Goal: Transaction & Acquisition: Purchase product/service

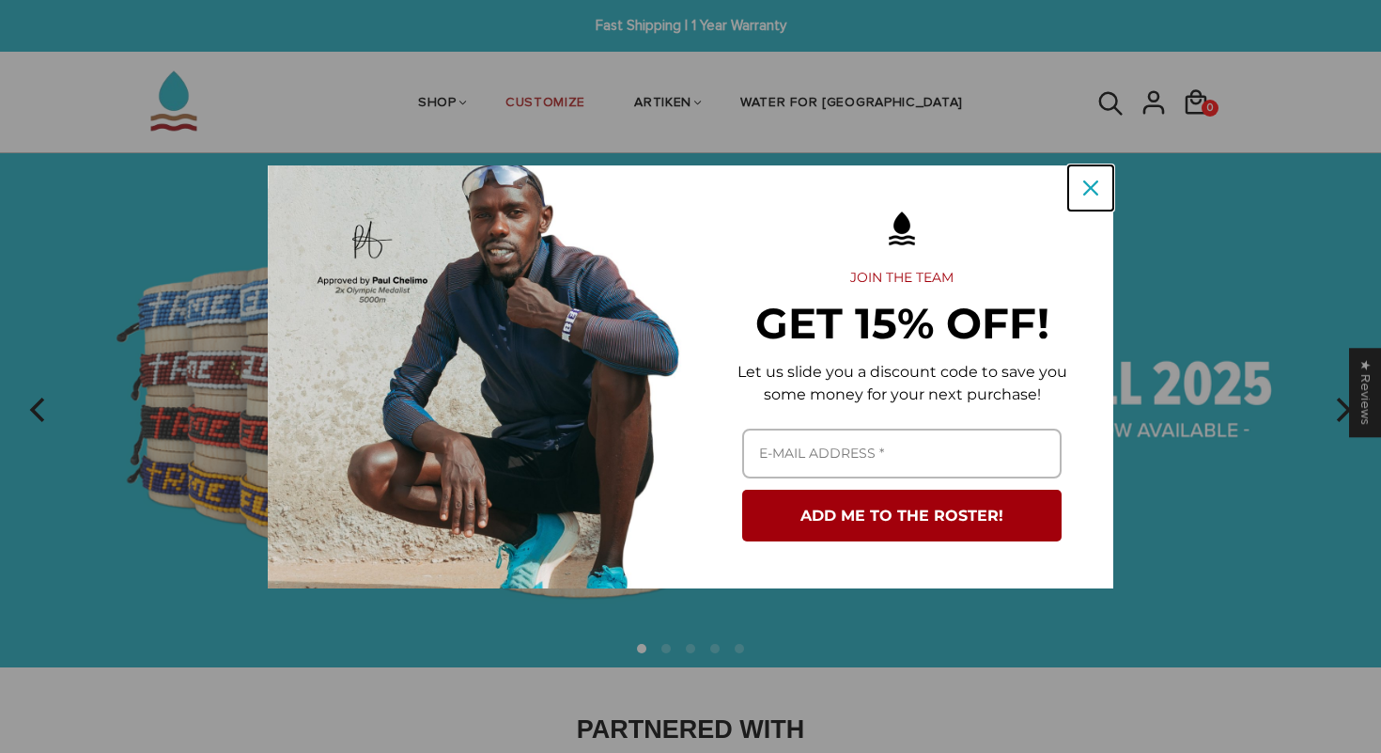
click at [1095, 188] on icon "close icon" at bounding box center [1091, 187] width 15 height 15
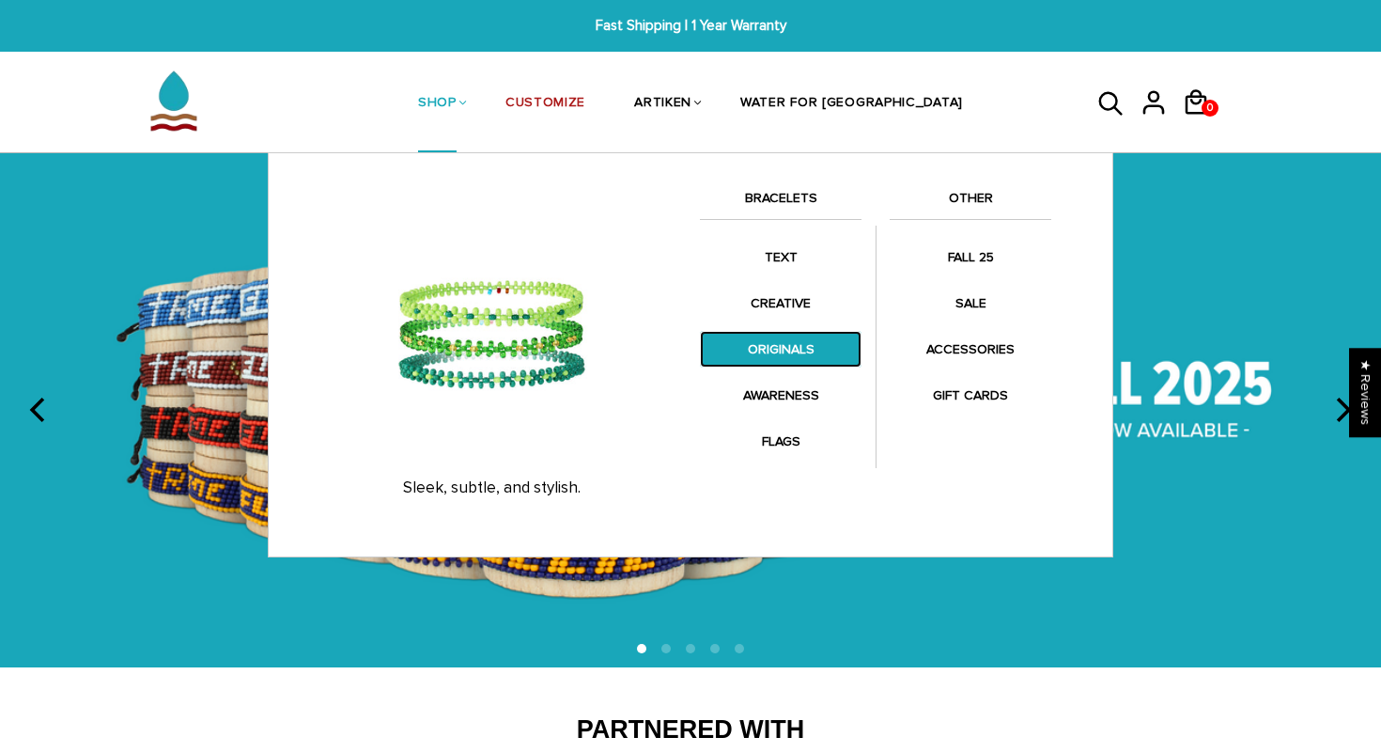
click at [788, 351] on link "ORIGINALS" at bounding box center [781, 349] width 162 height 37
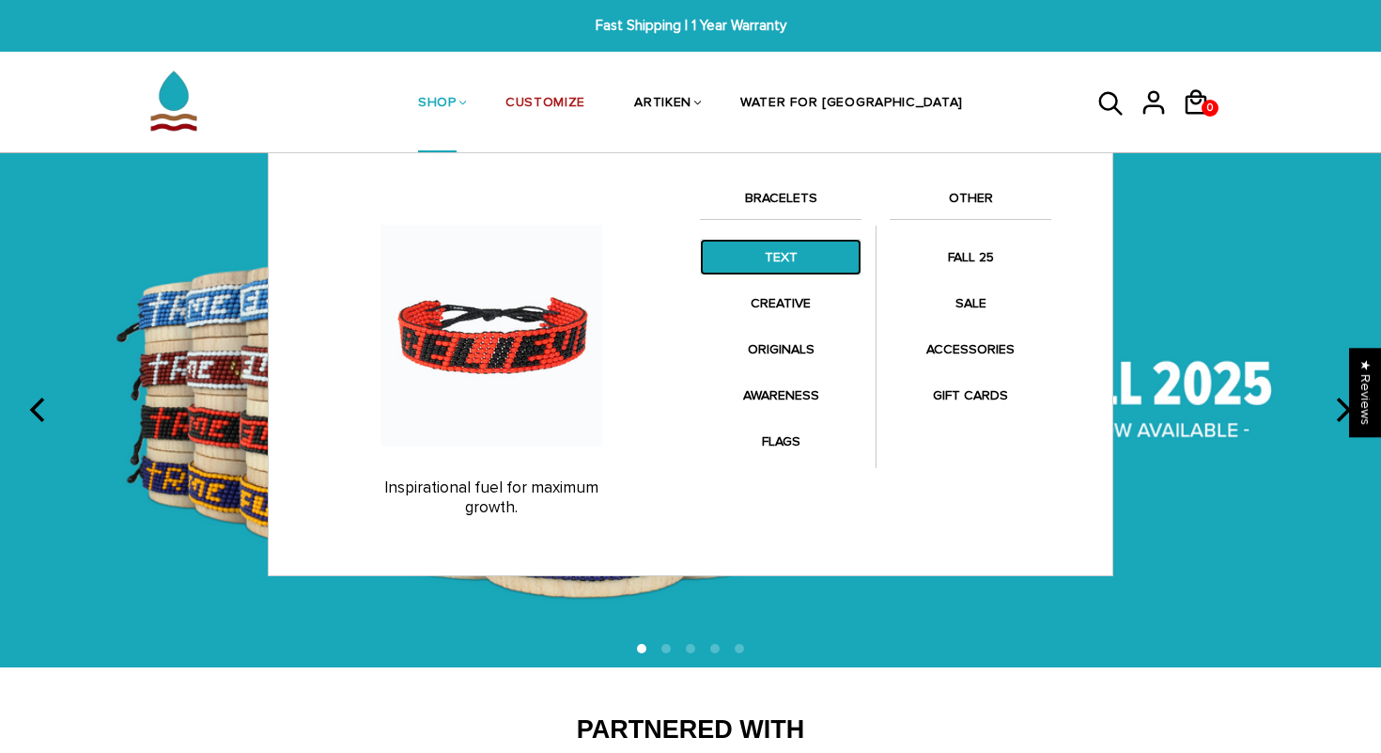
click at [788, 259] on link "TEXT" at bounding box center [781, 257] width 162 height 37
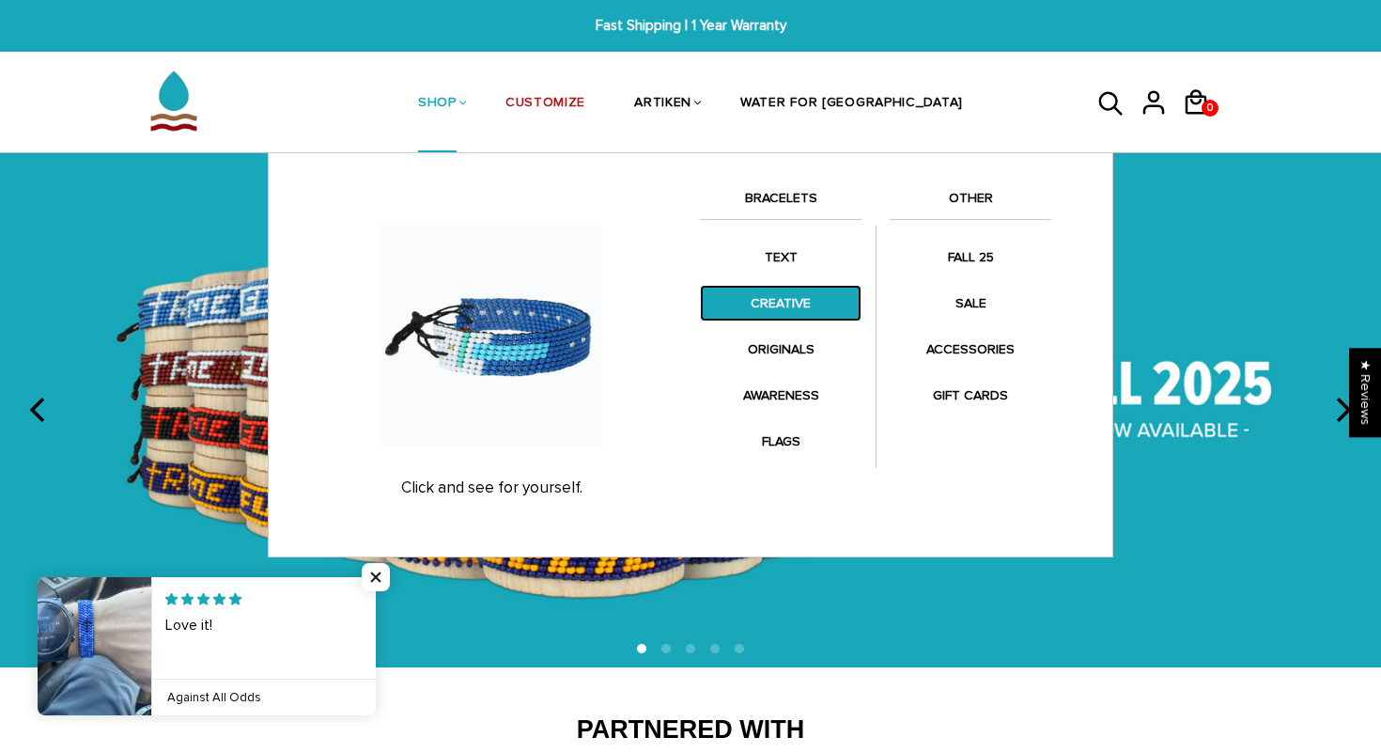
click at [790, 291] on link "CREATIVE" at bounding box center [781, 303] width 162 height 37
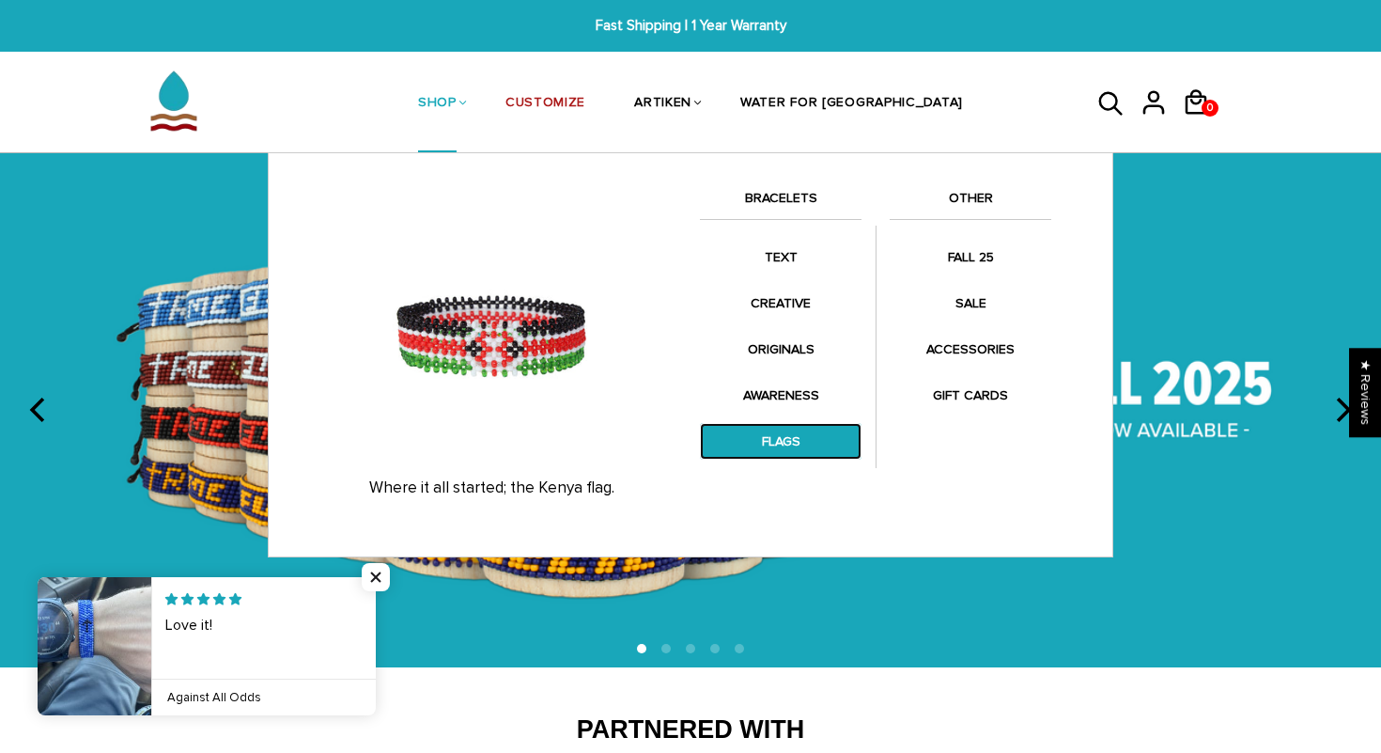
click at [779, 445] on link "FLAGS" at bounding box center [781, 441] width 162 height 37
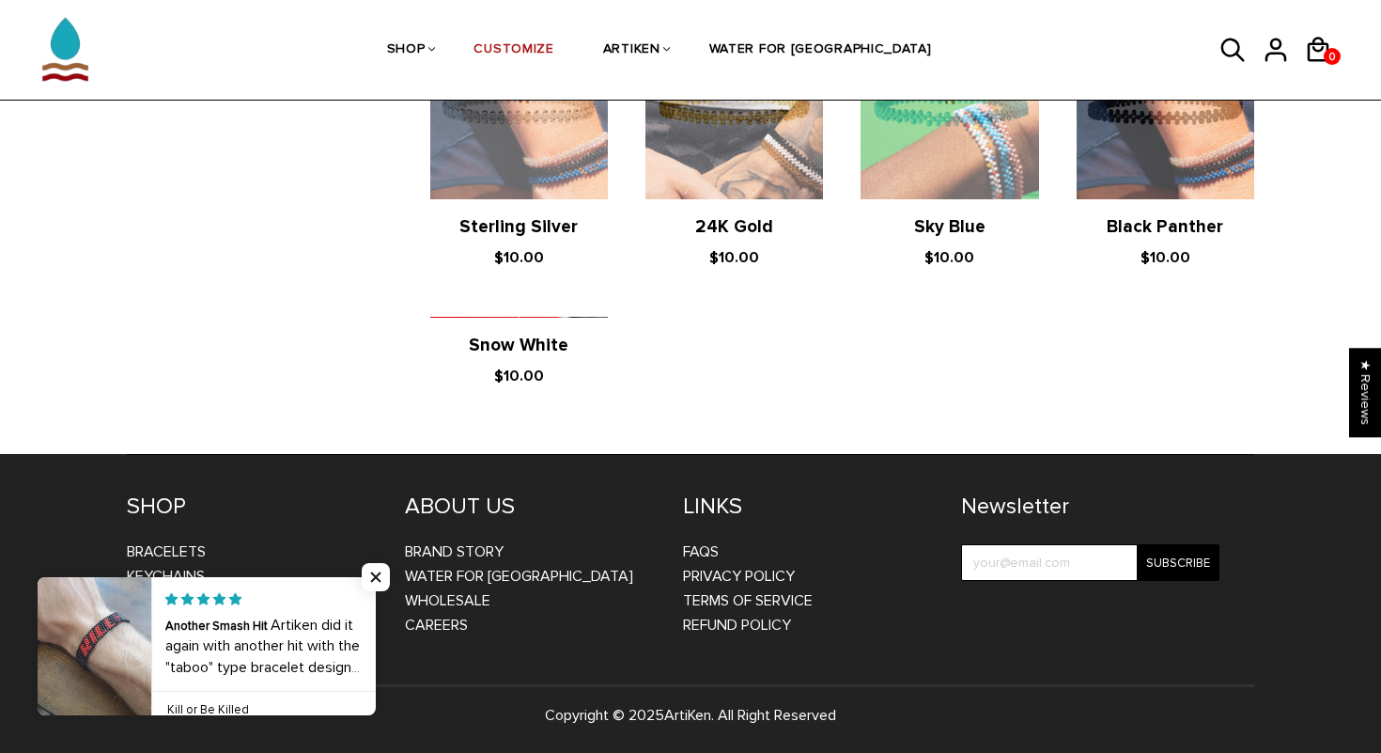
scroll to position [1867, 0]
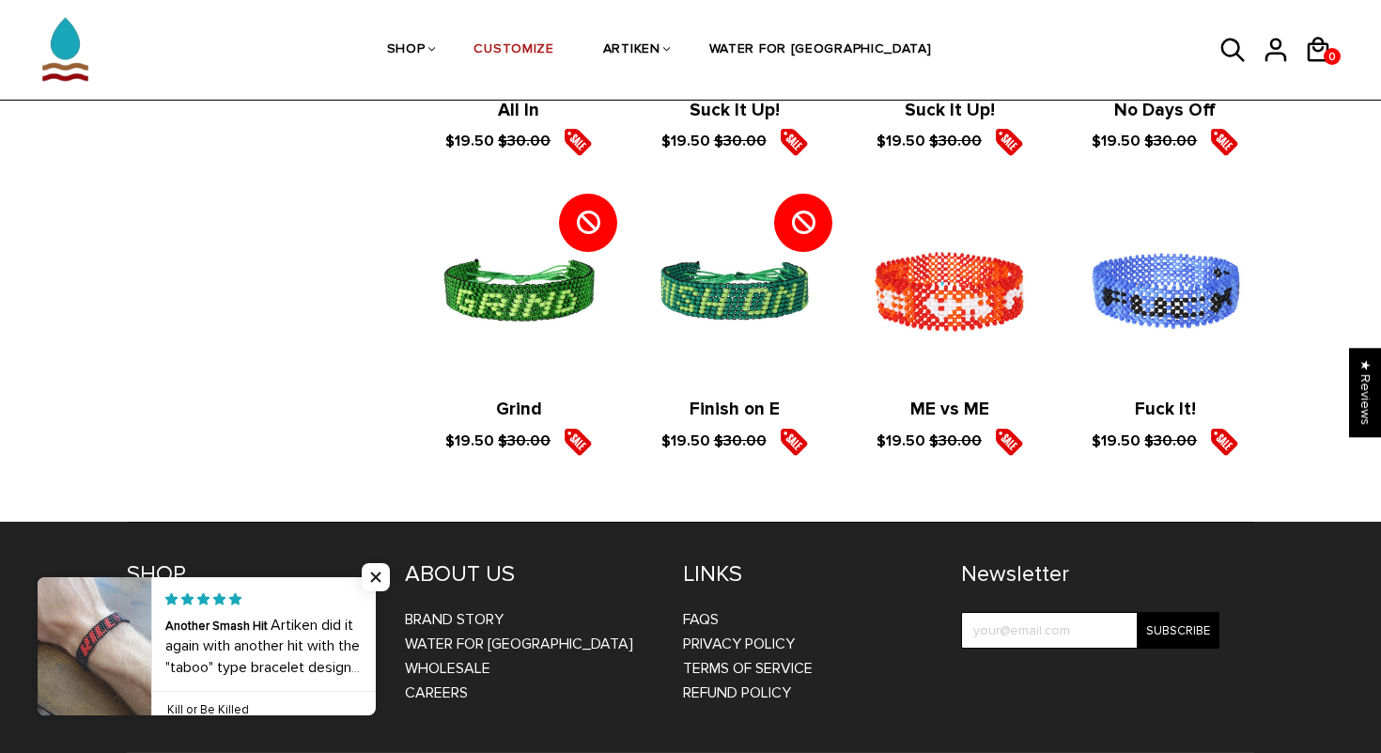
scroll to position [3052, 0]
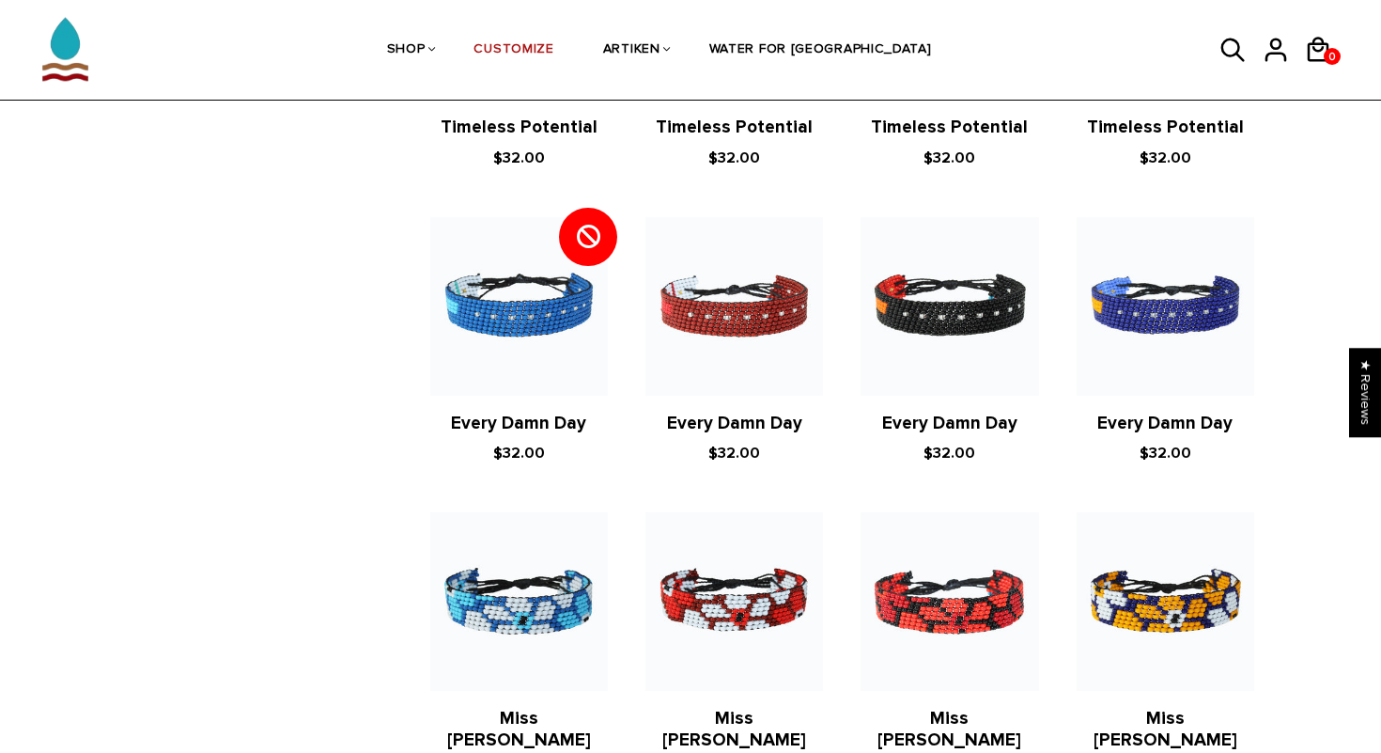
scroll to position [1234, 0]
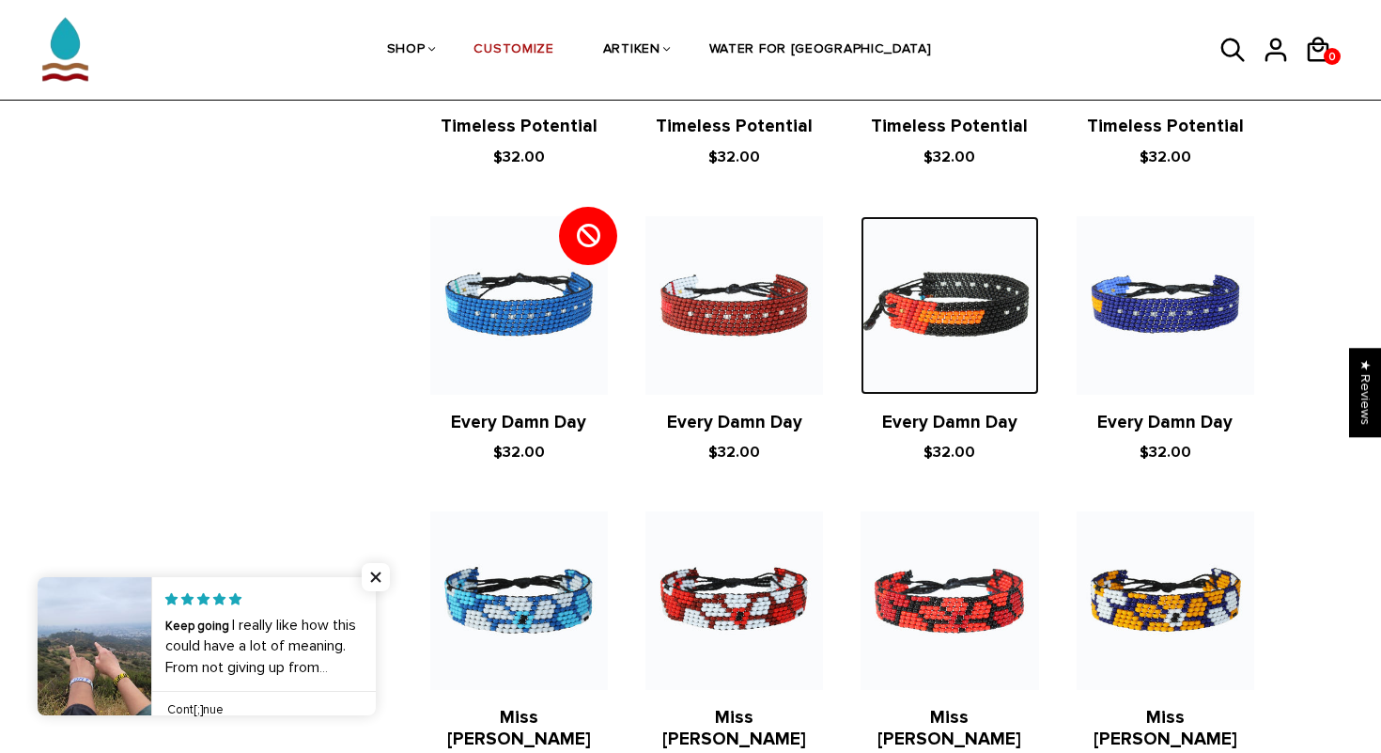
click at [950, 269] on img at bounding box center [950, 305] width 178 height 178
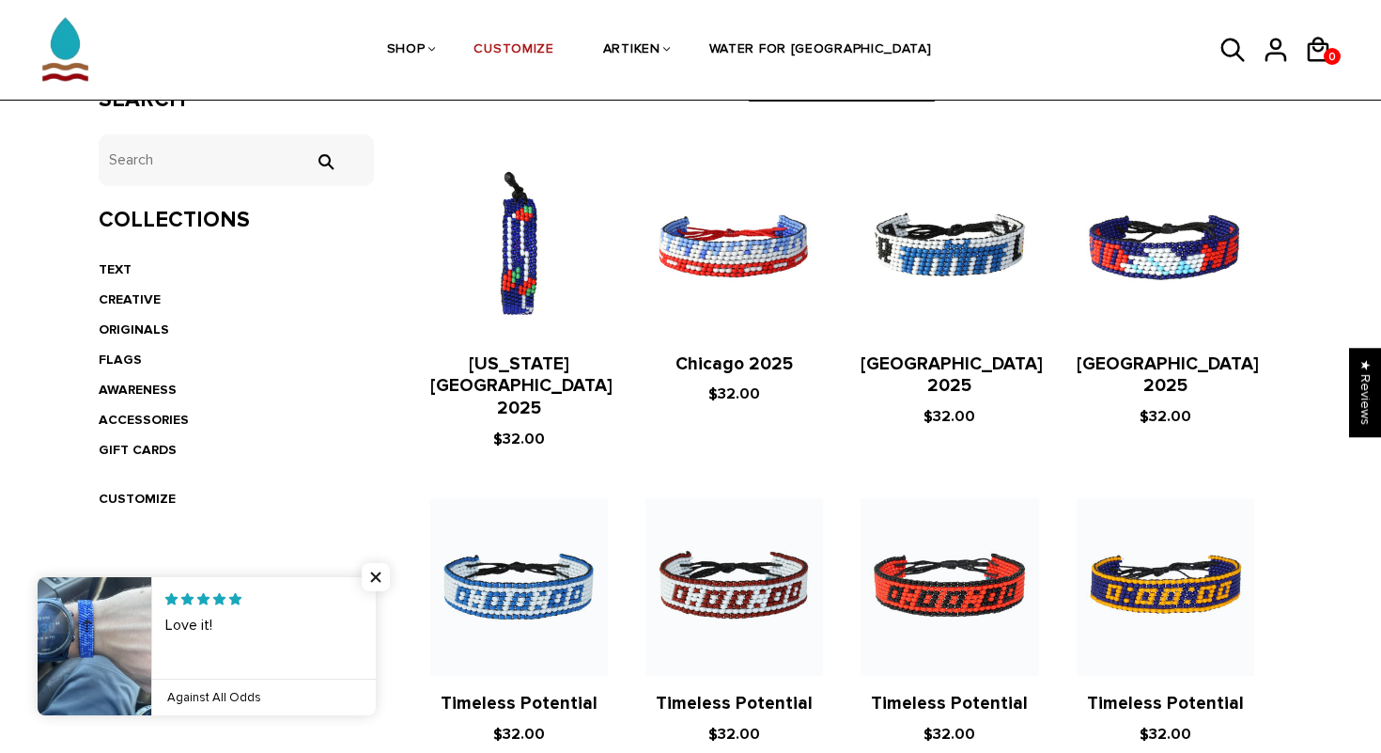
scroll to position [364, 0]
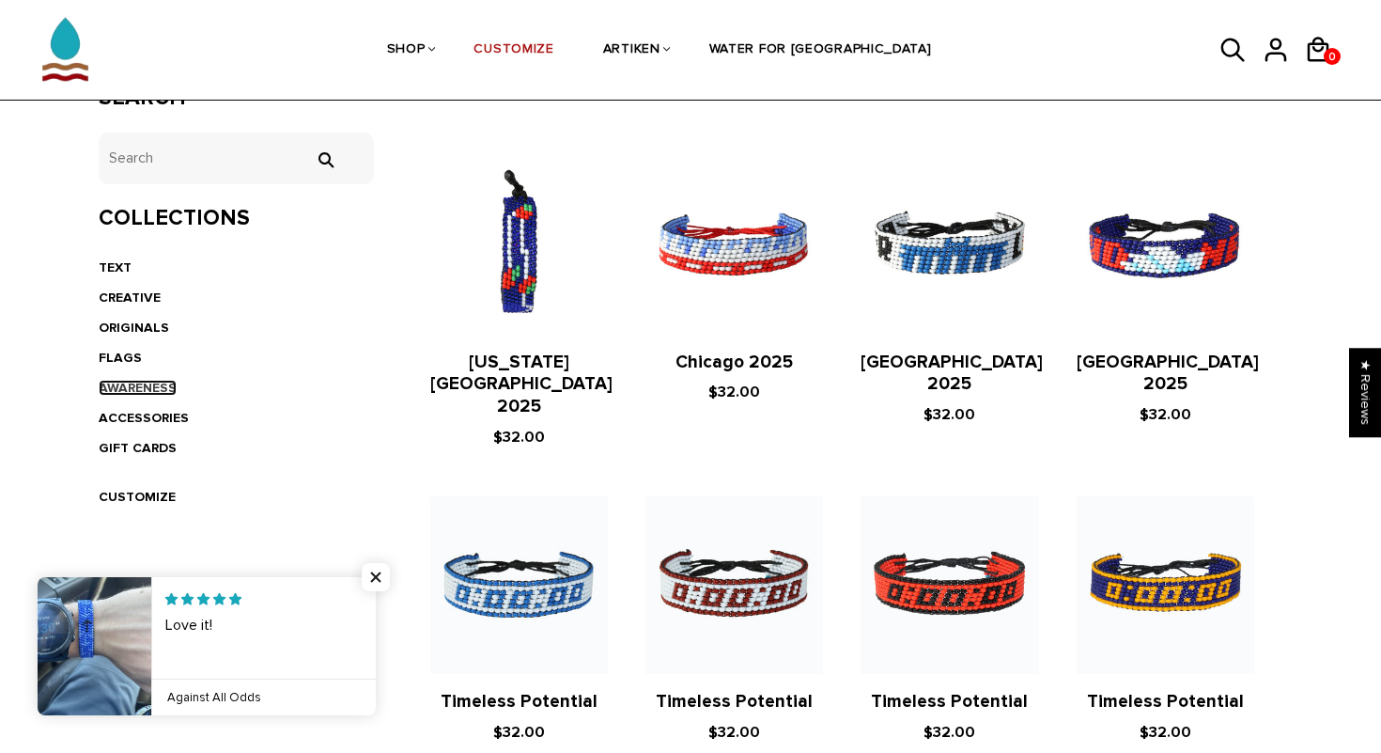
click at [170, 389] on link "AWARENESS" at bounding box center [138, 388] width 78 height 16
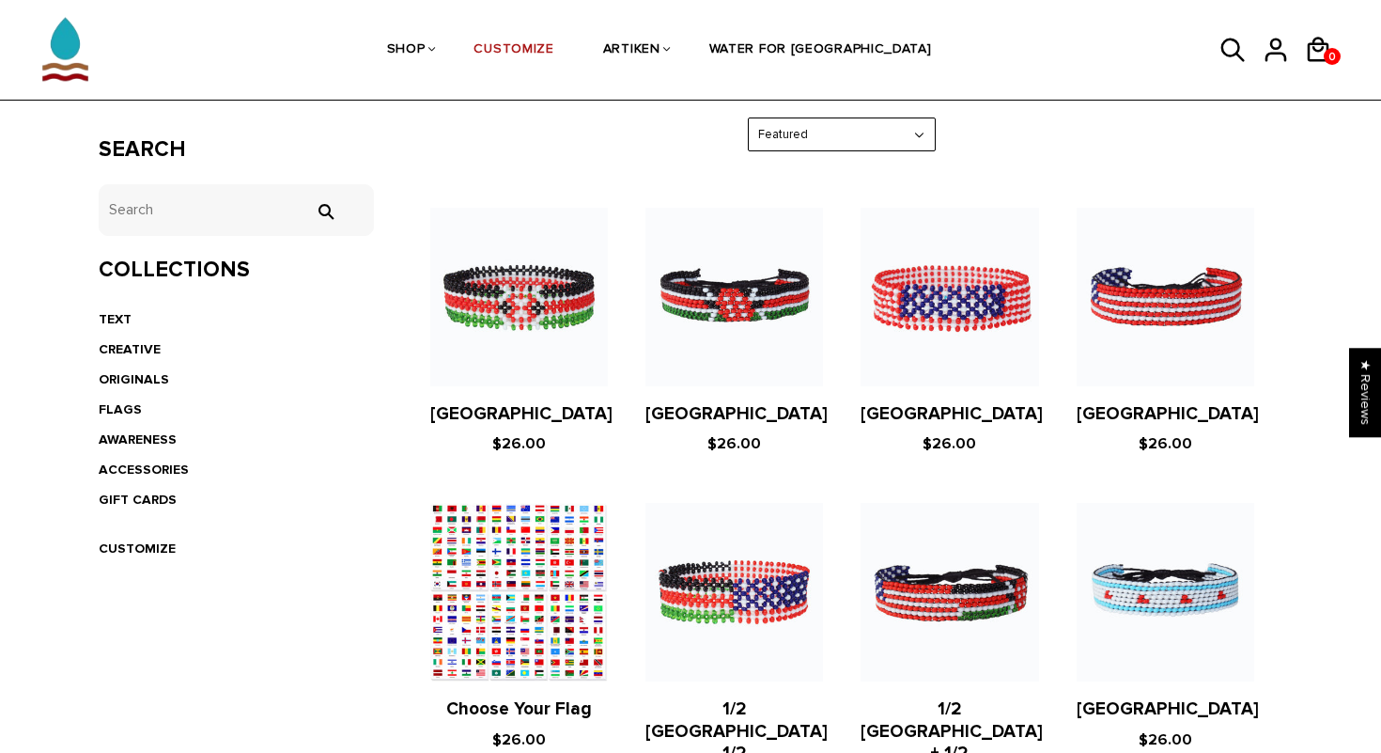
scroll to position [264, 0]
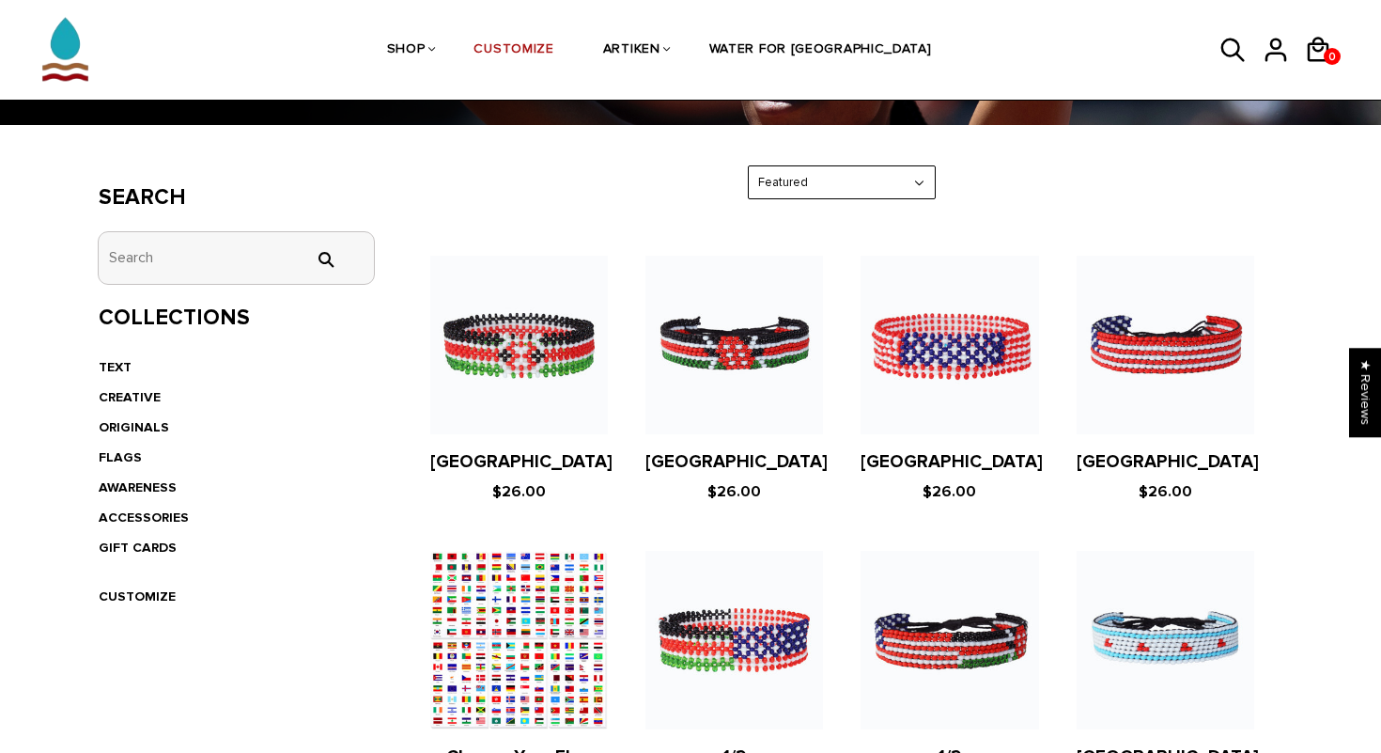
click at [281, 264] on input "tets" at bounding box center [236, 258] width 275 height 52
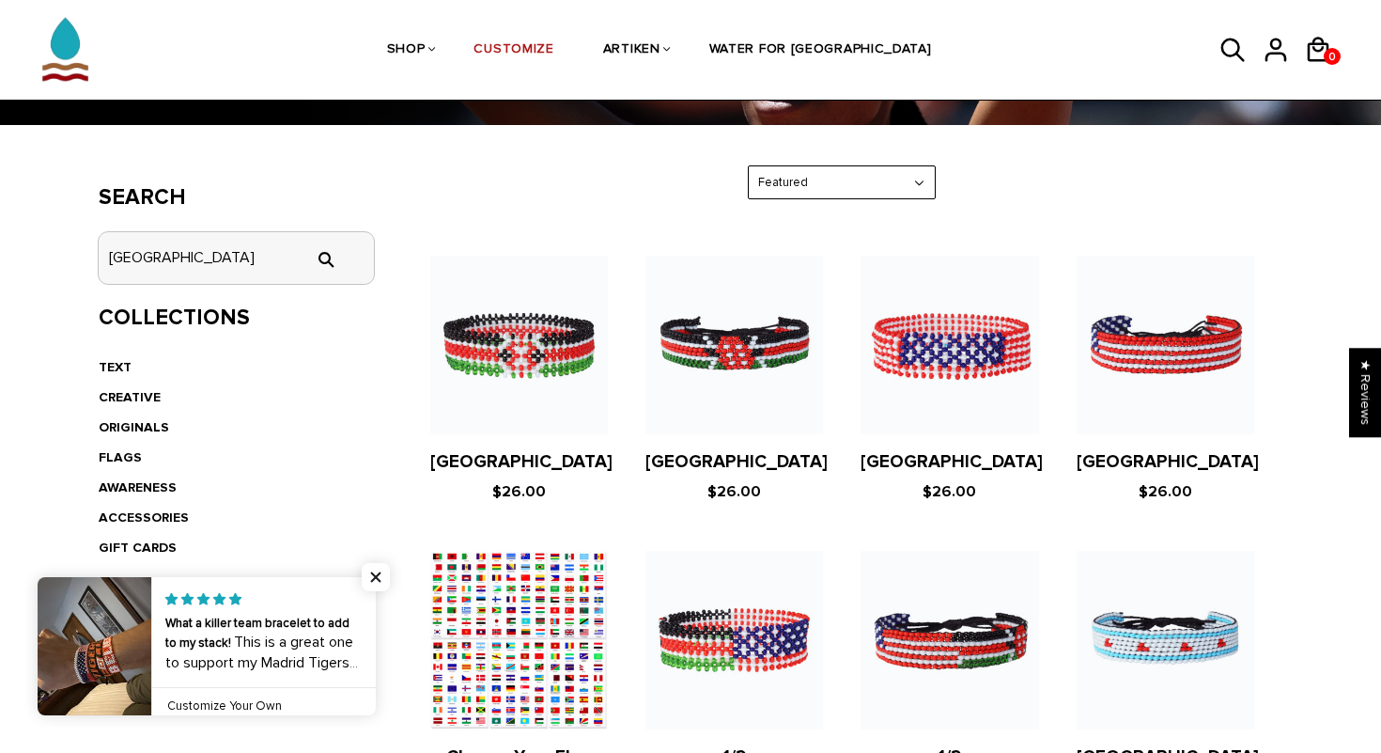
type input "philippines"
click at [306, 251] on input "" at bounding box center [325, 259] width 38 height 17
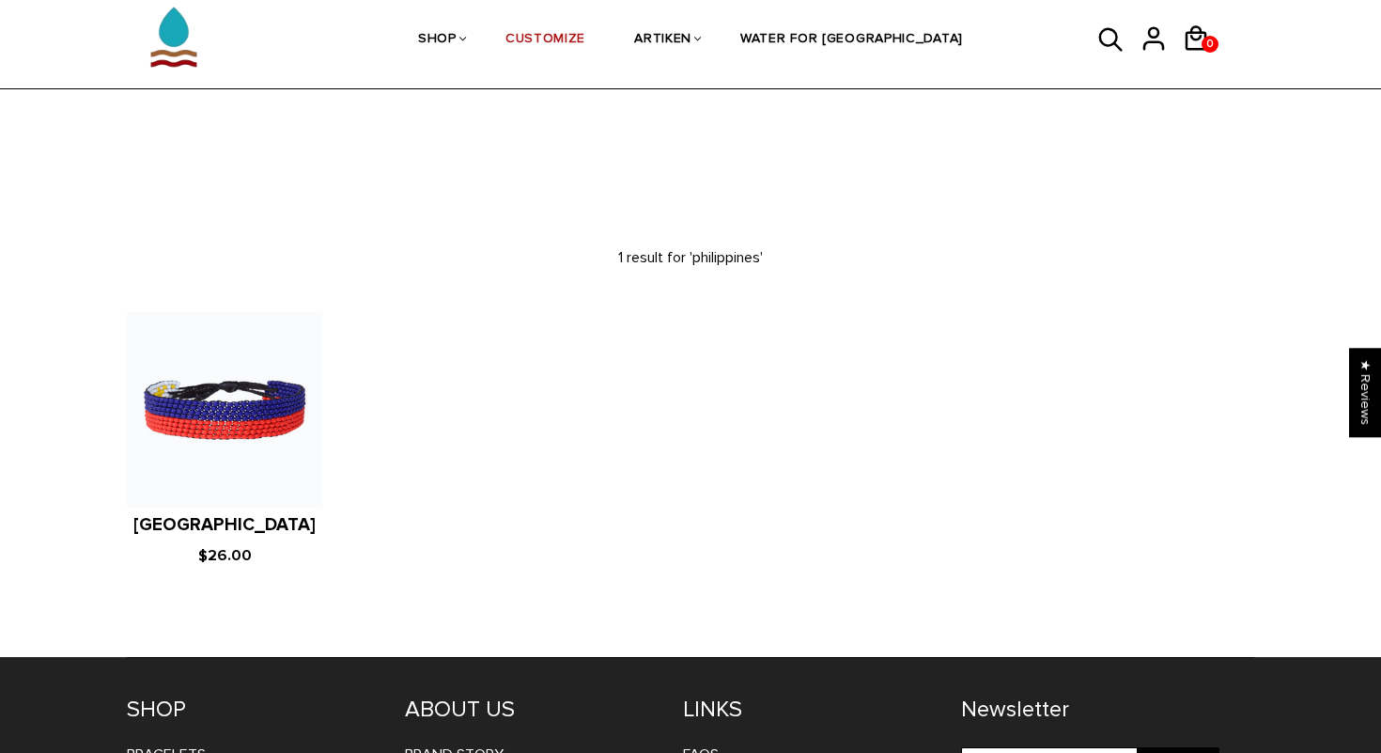
scroll to position [128, 0]
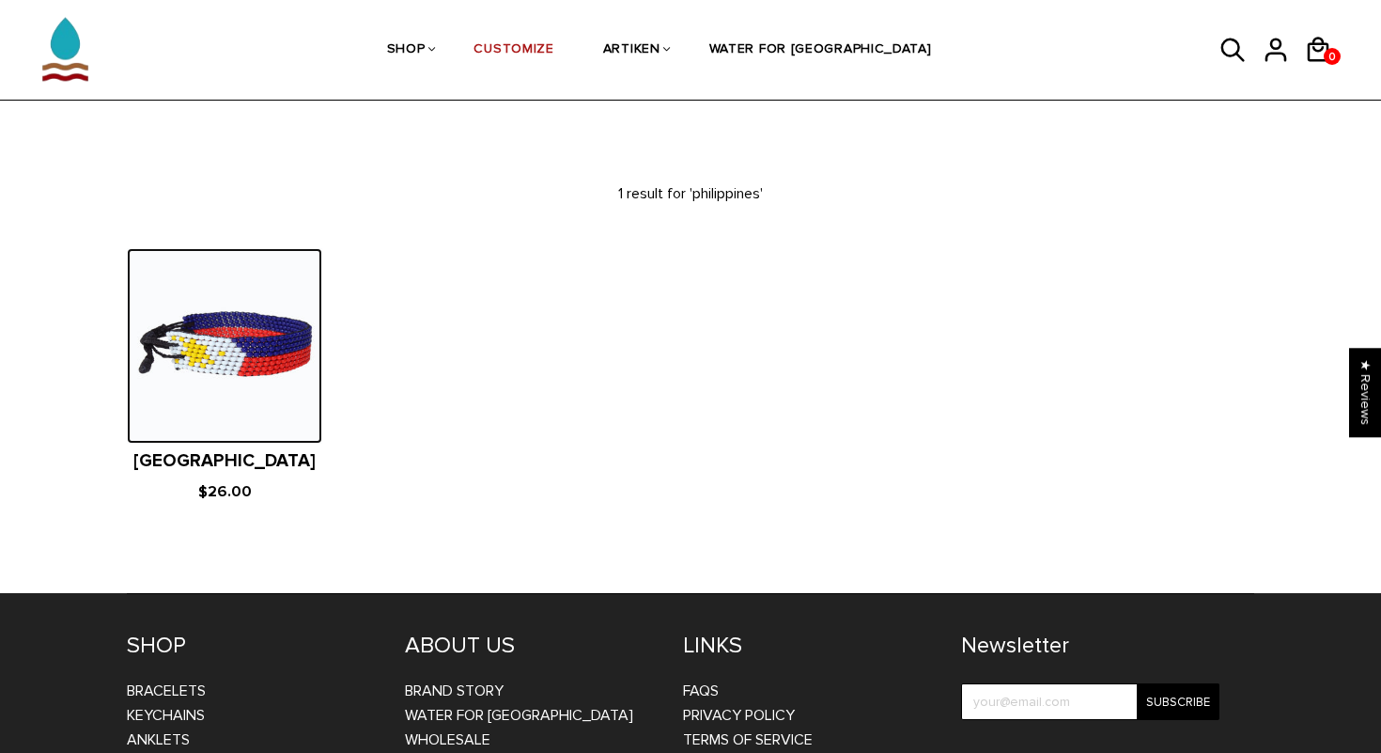
click at [238, 322] on img at bounding box center [224, 345] width 195 height 195
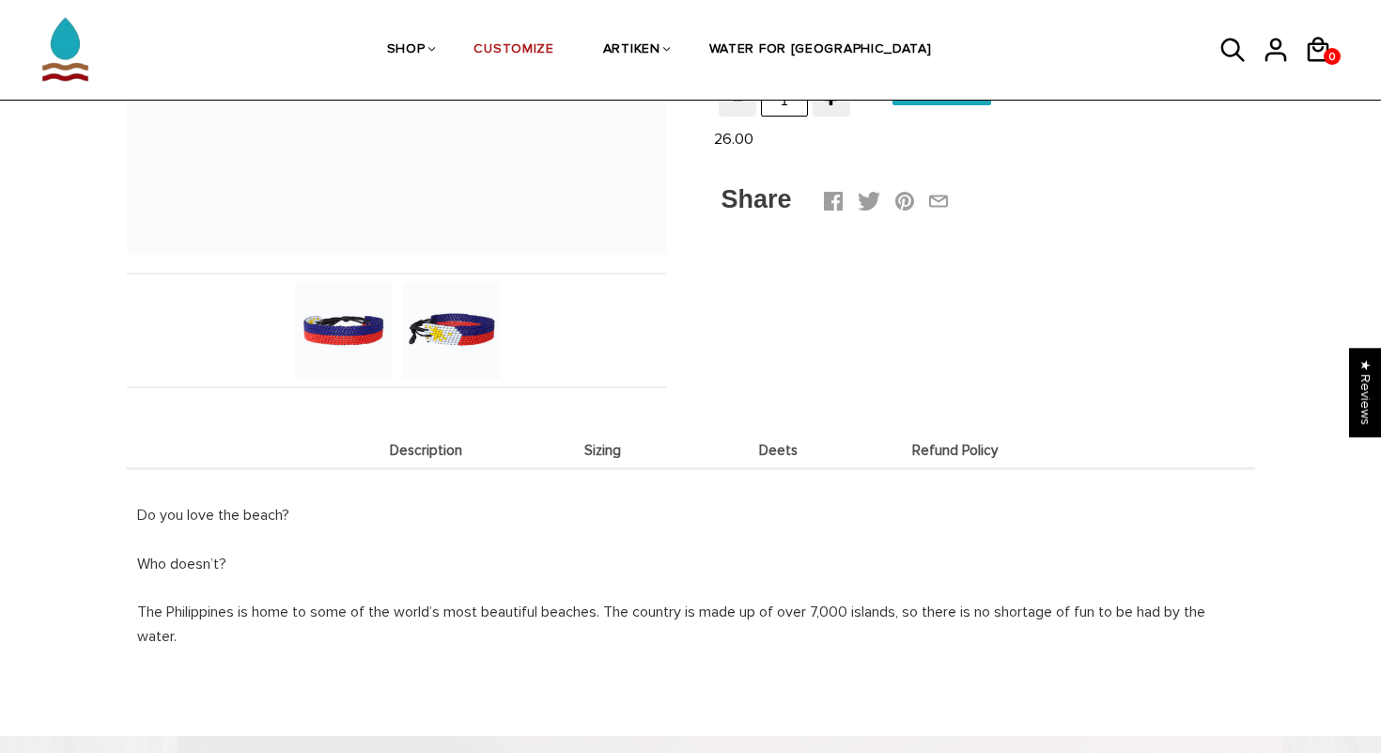
scroll to position [484, 0]
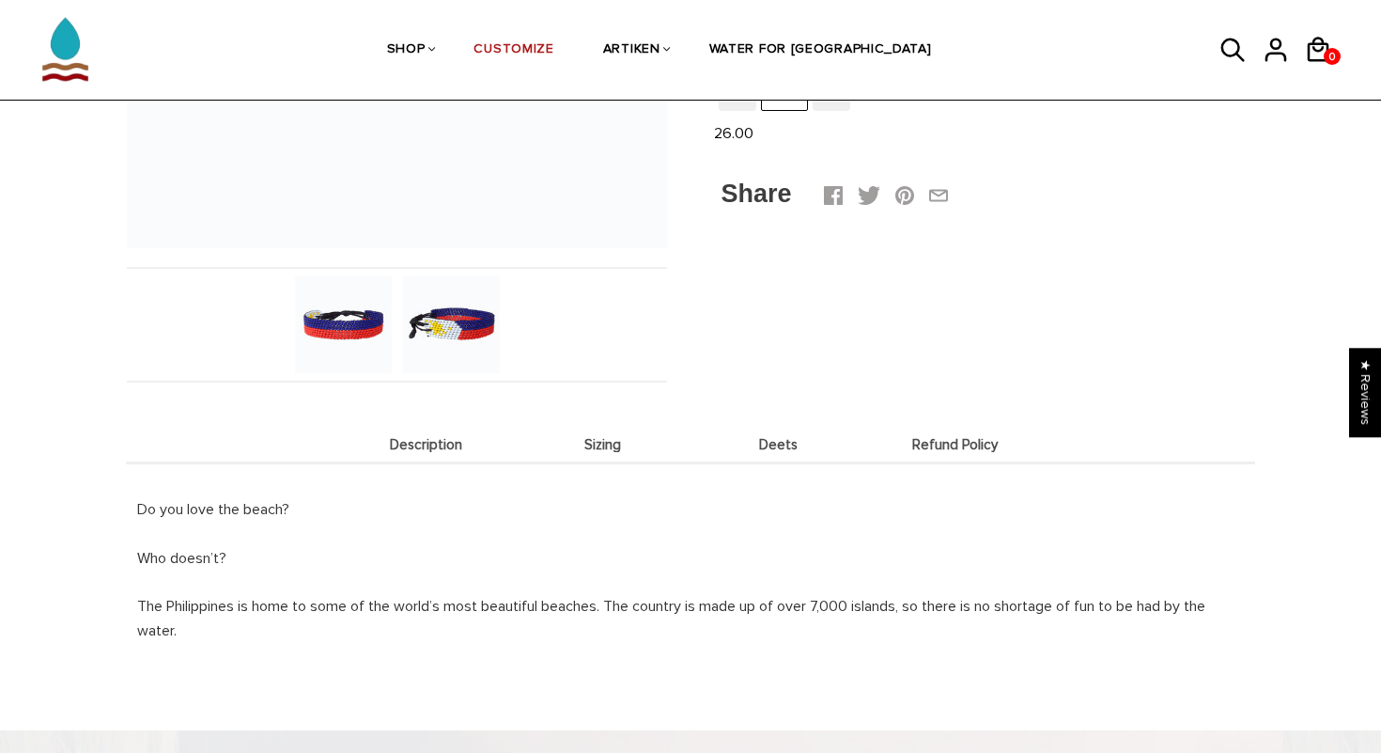
click at [447, 324] on img at bounding box center [451, 324] width 97 height 97
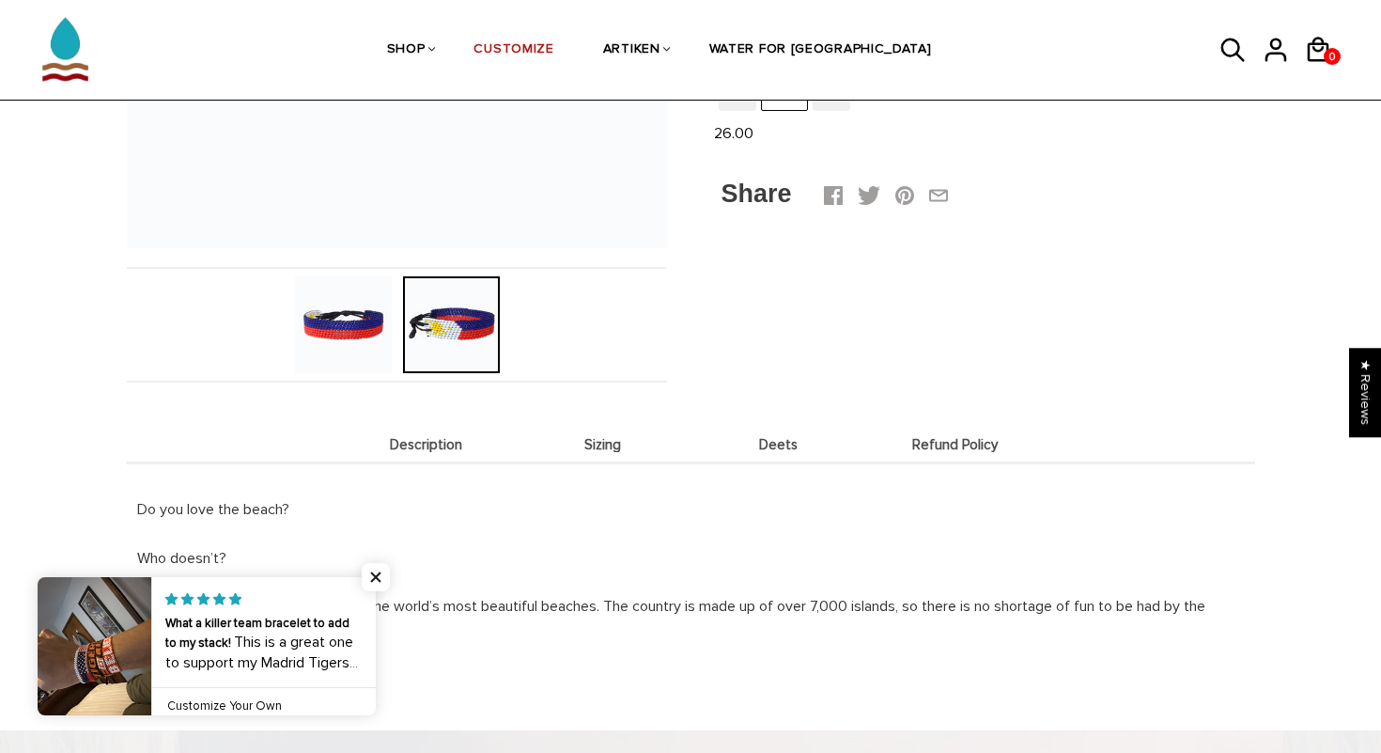
click at [393, 561] on p "Who doesn’t?" at bounding box center [690, 558] width 1107 height 24
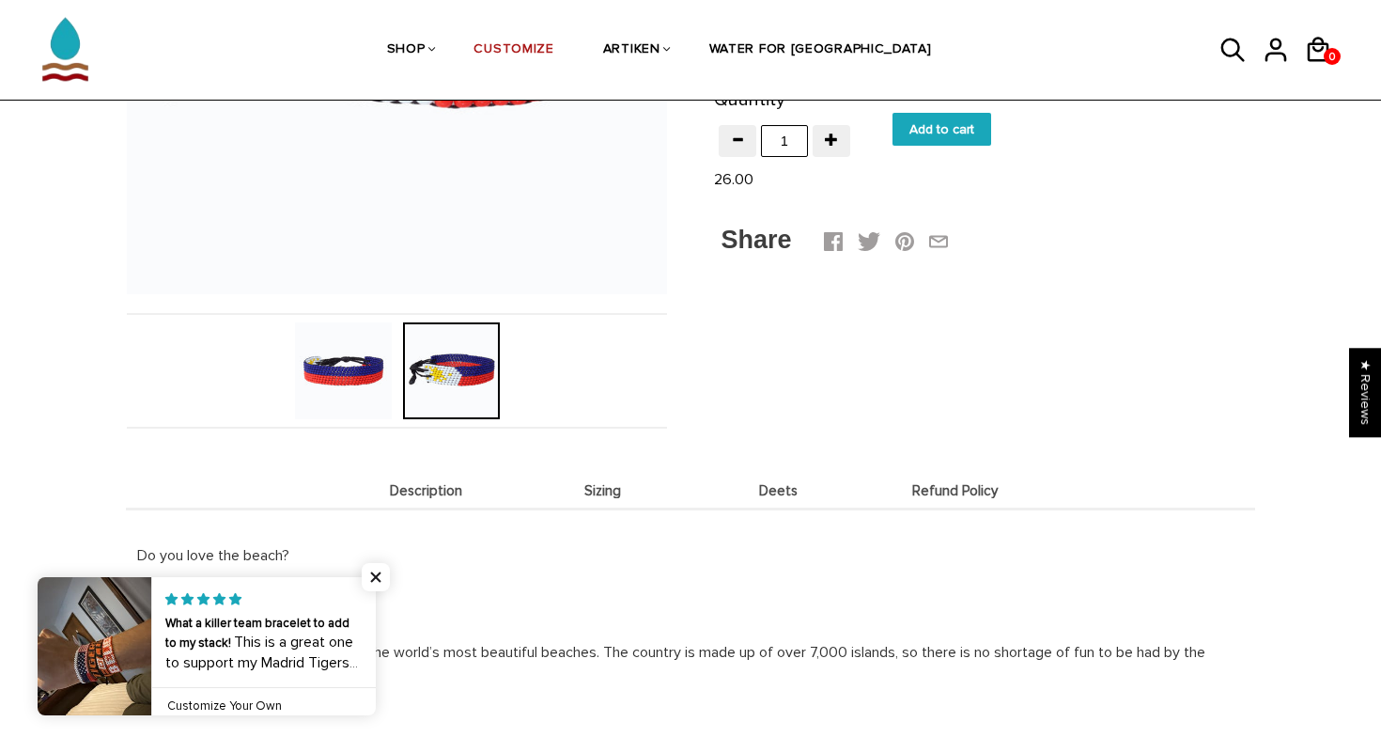
scroll to position [441, 0]
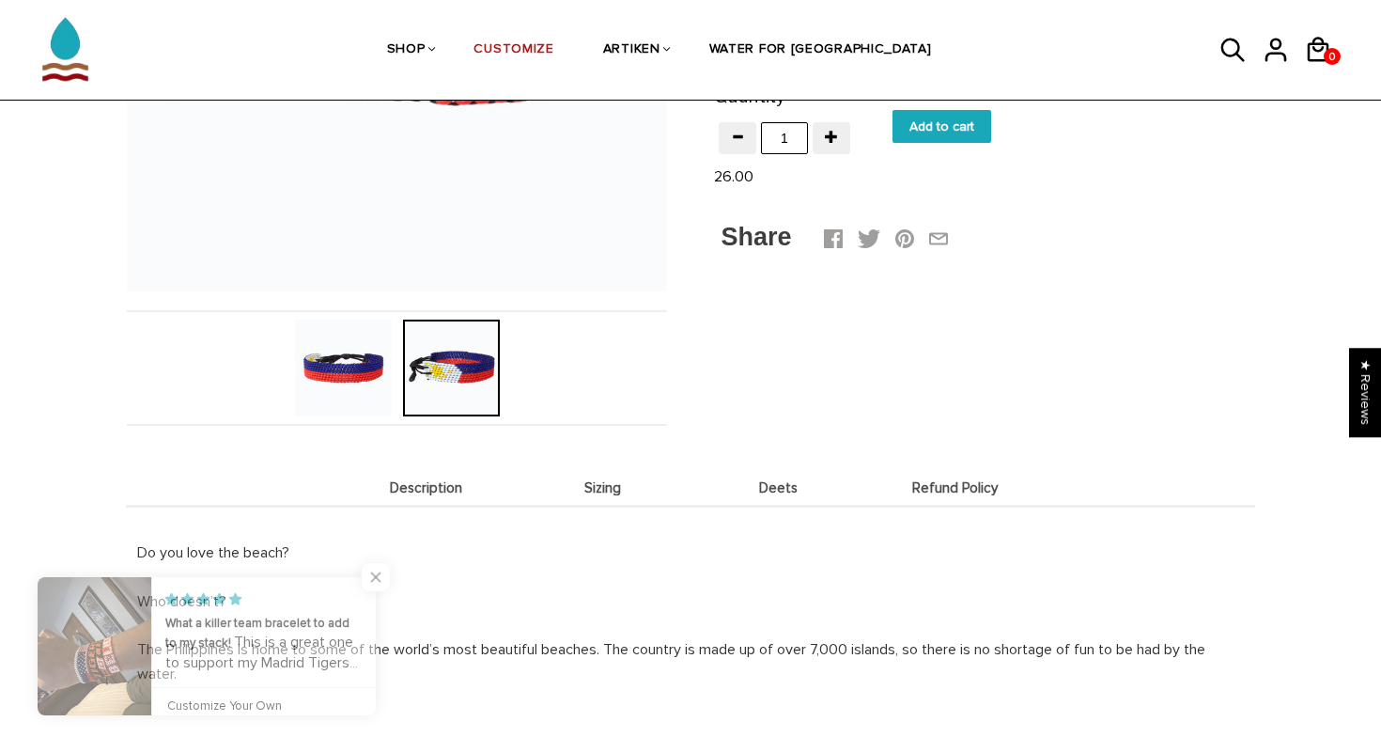
click at [372, 583] on span "Close popup widget" at bounding box center [376, 577] width 28 height 28
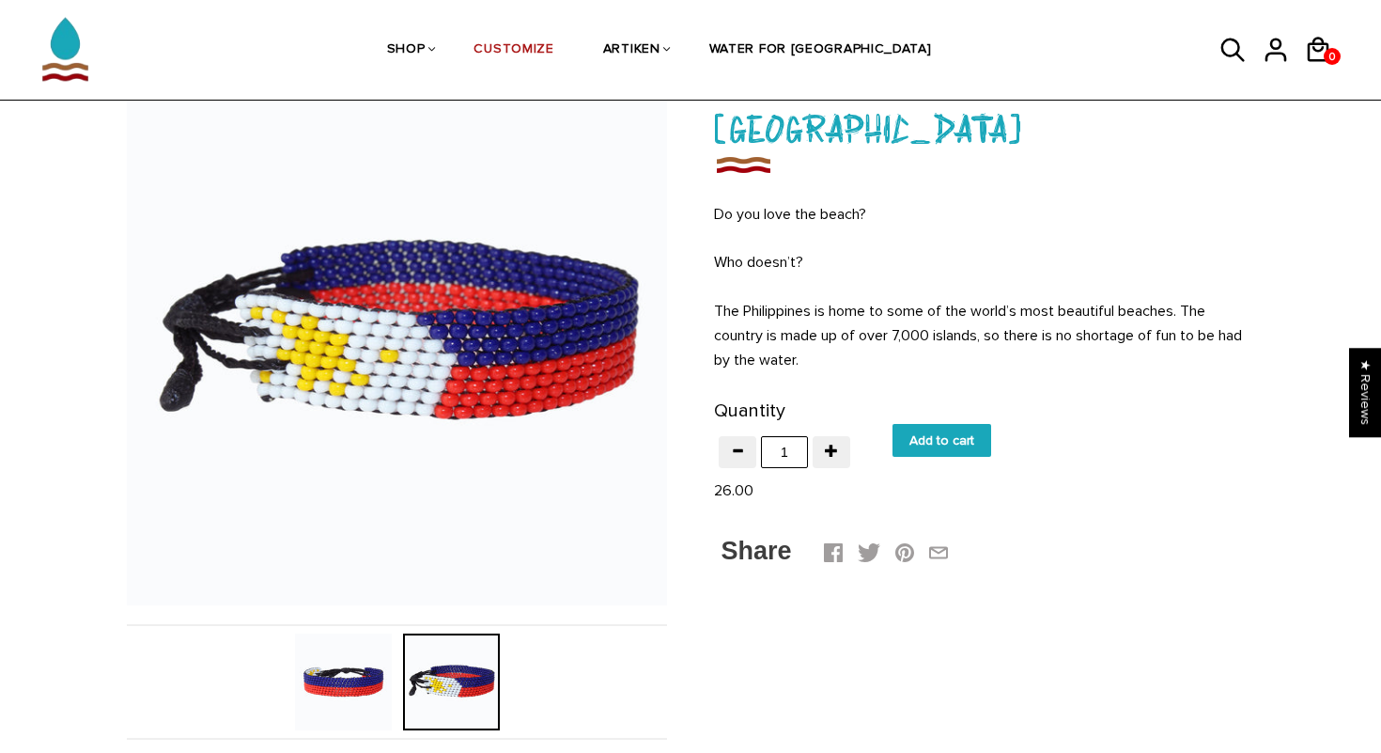
scroll to position [128, 0]
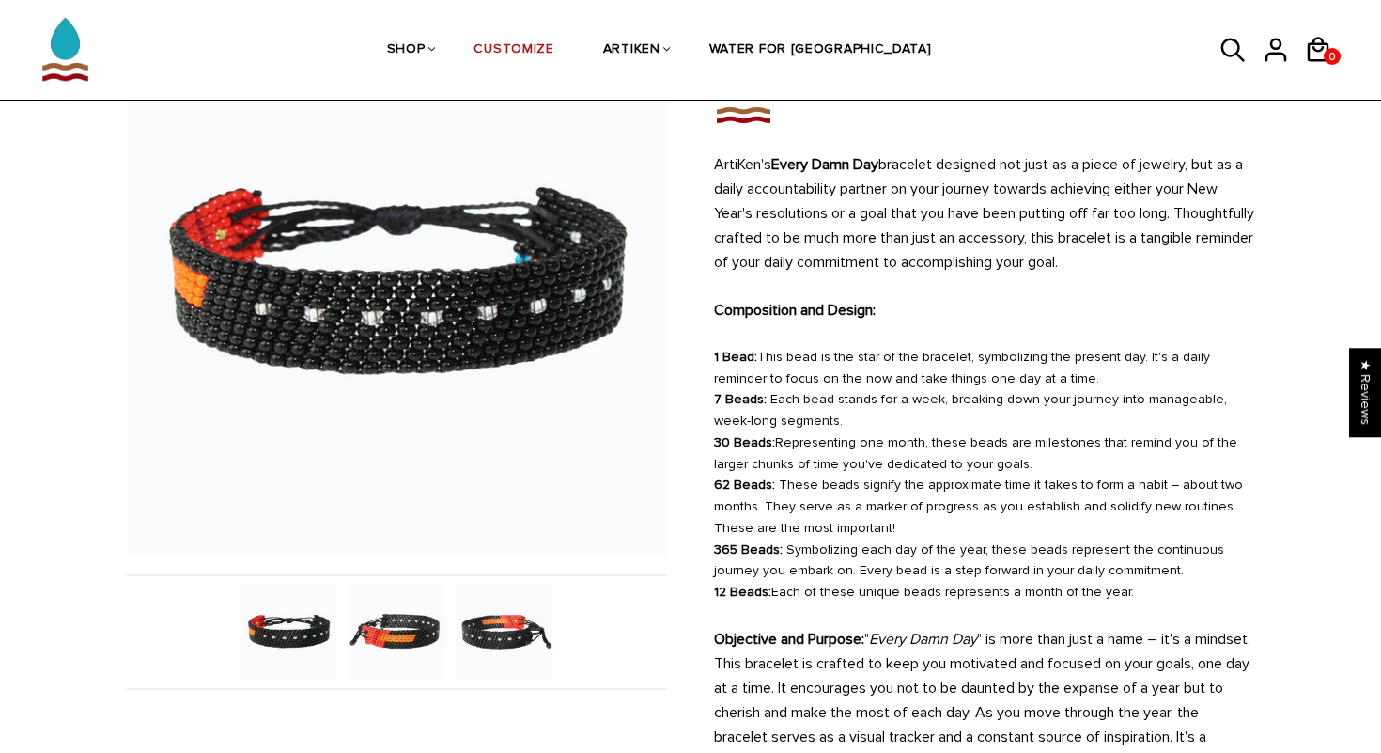
scroll to position [183, 0]
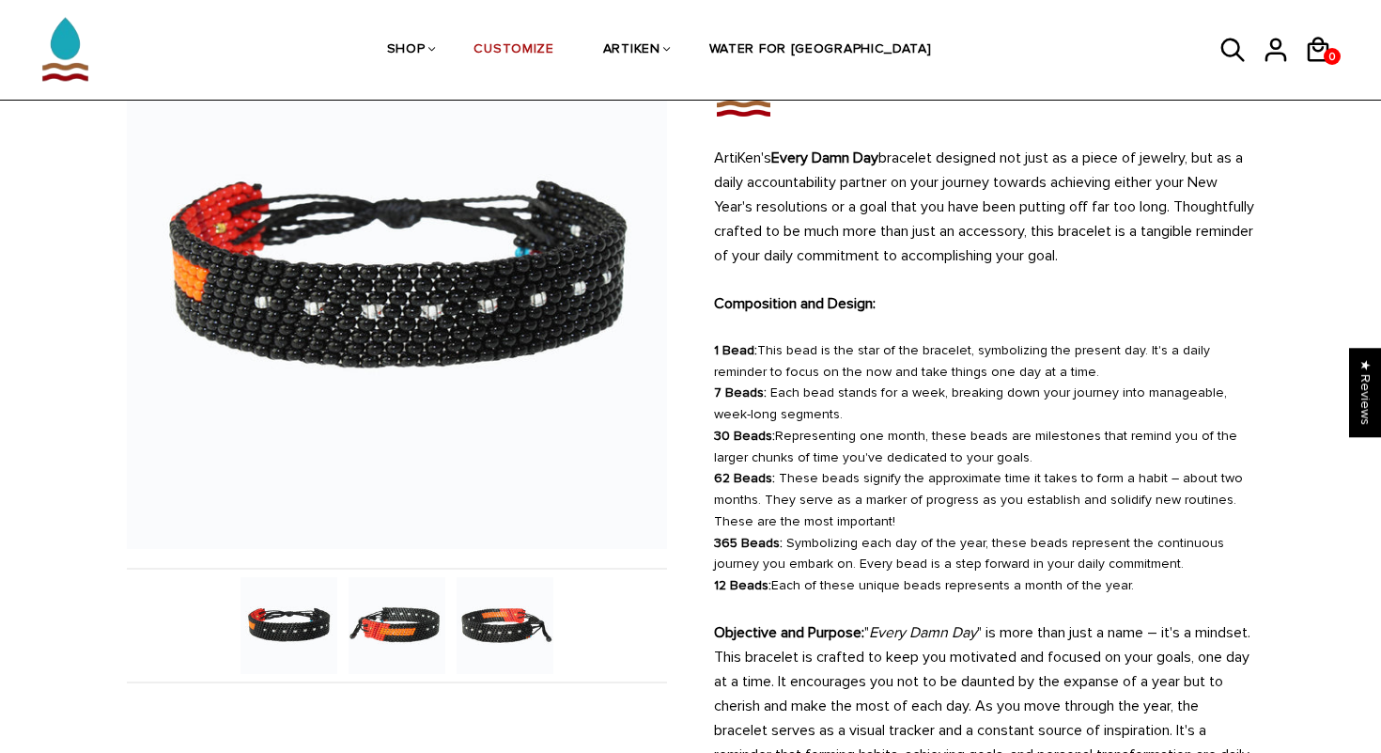
click at [383, 627] on img at bounding box center [397, 625] width 97 height 97
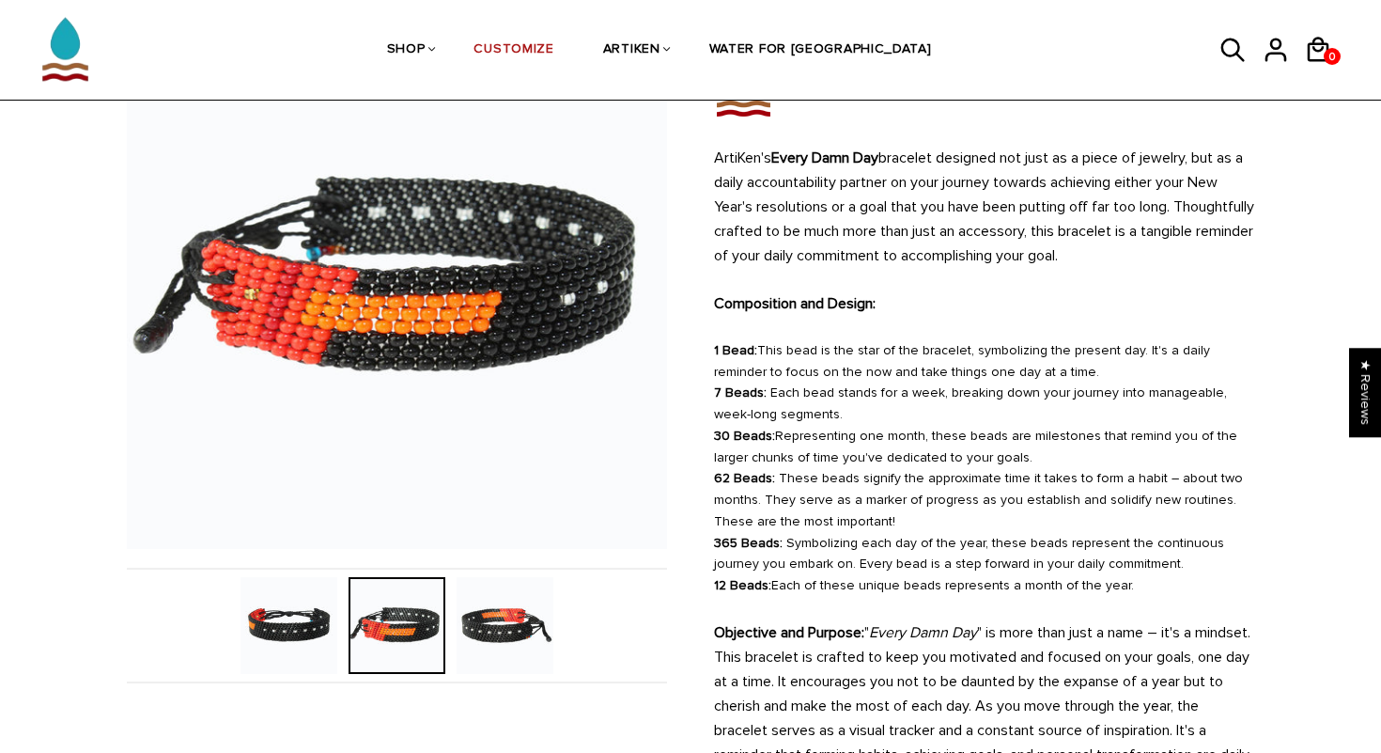
click at [498, 627] on img at bounding box center [505, 625] width 97 height 97
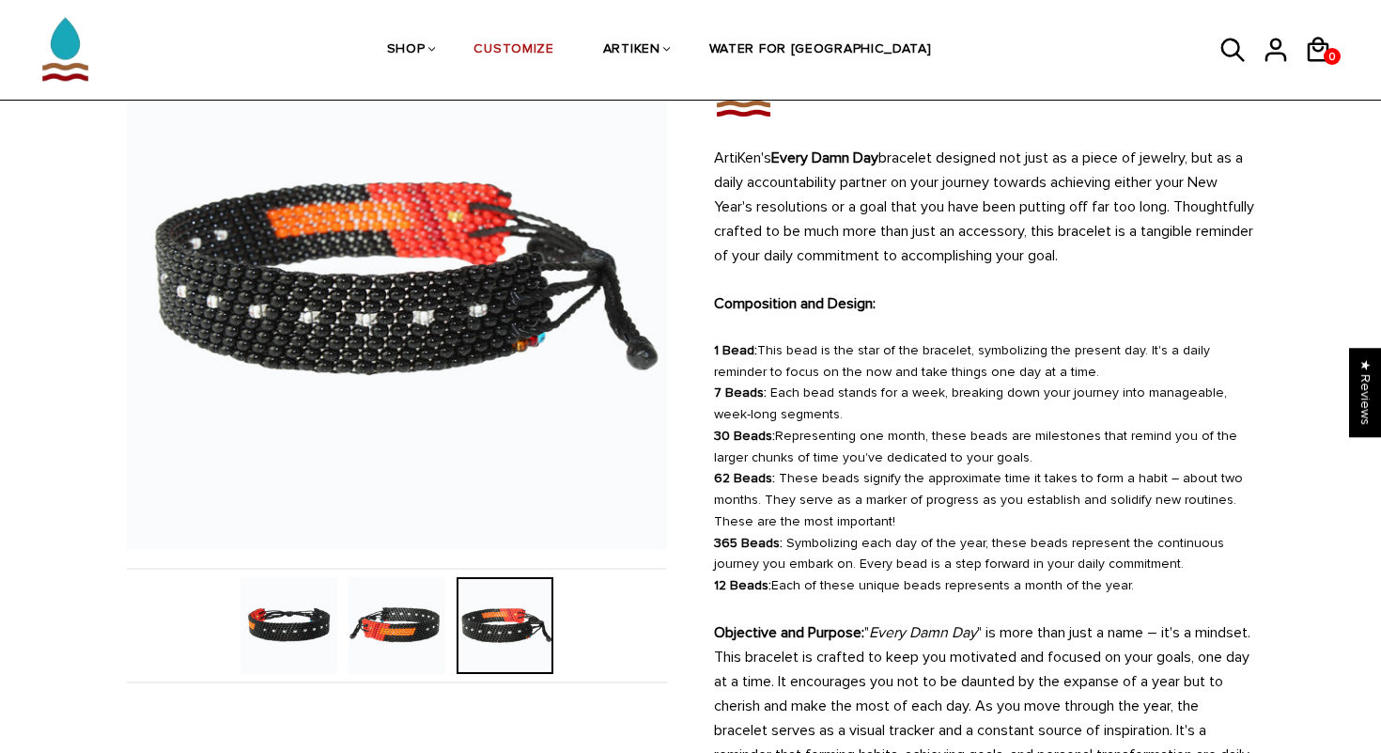
click at [284, 638] on img at bounding box center [289, 625] width 97 height 97
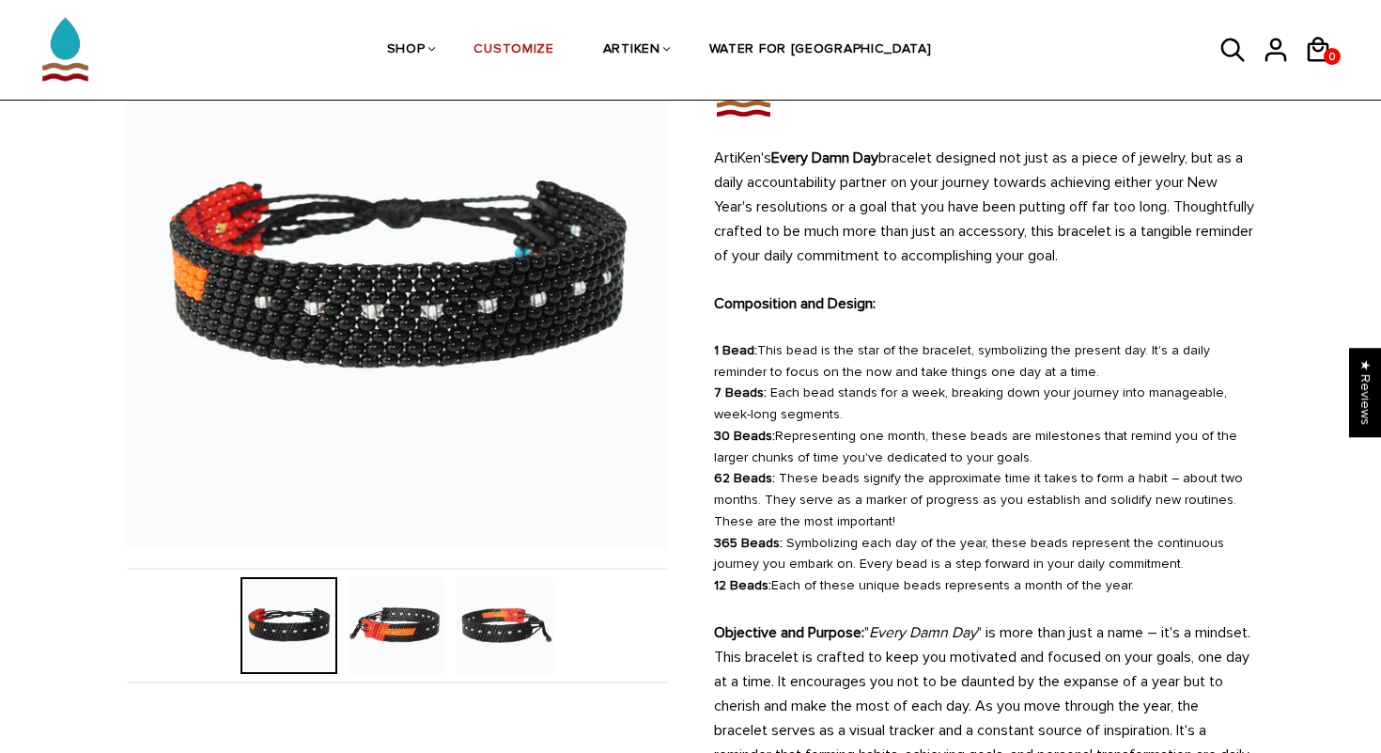
click at [371, 658] on img at bounding box center [397, 625] width 97 height 97
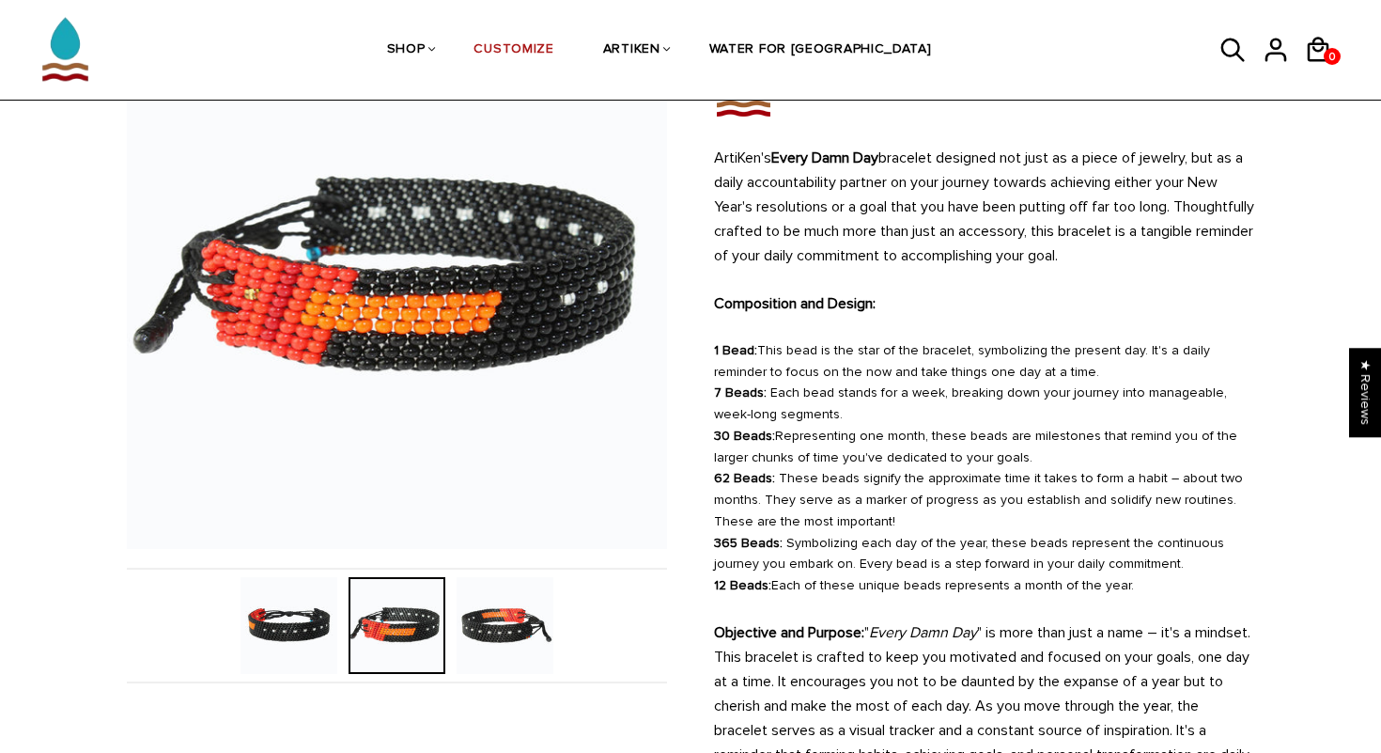
click at [460, 644] on img at bounding box center [505, 625] width 97 height 97
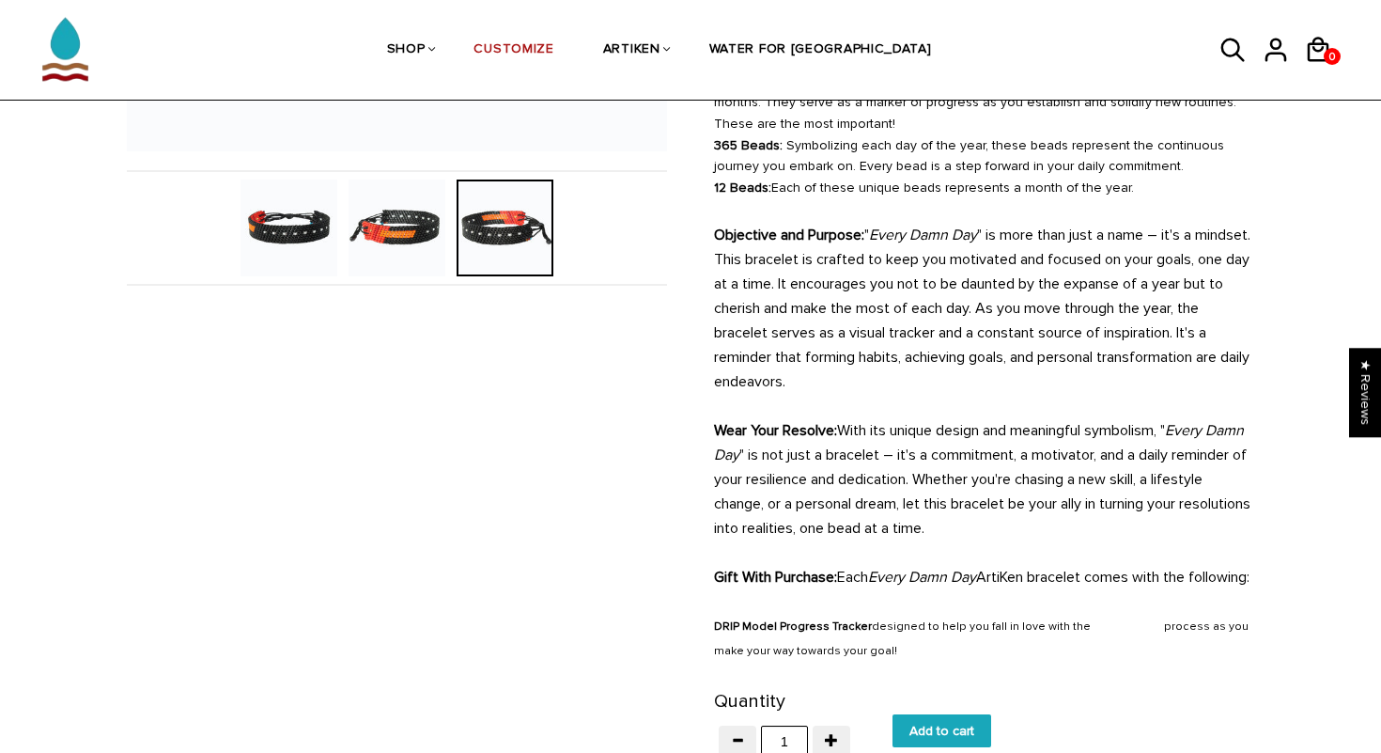
scroll to position [547, 0]
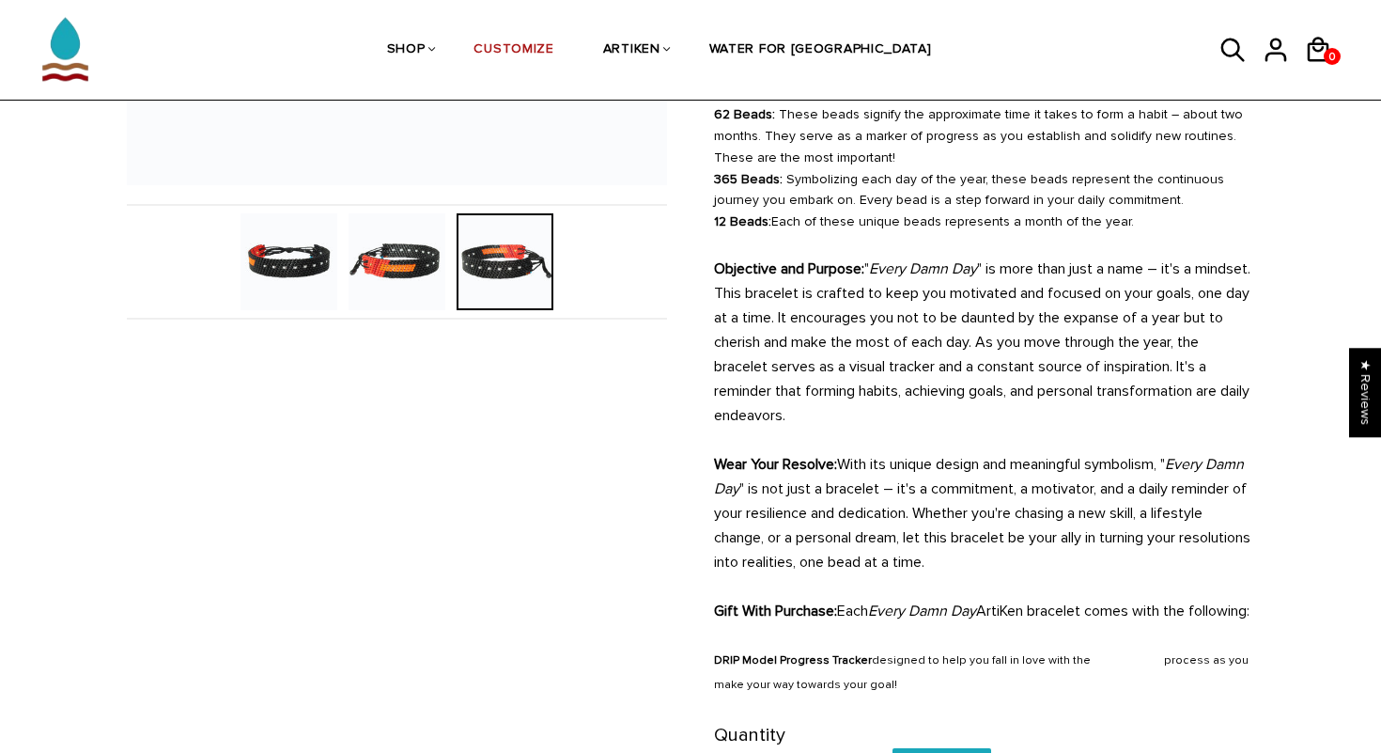
click at [396, 278] on img at bounding box center [397, 261] width 97 height 97
click at [281, 278] on img at bounding box center [289, 261] width 97 height 97
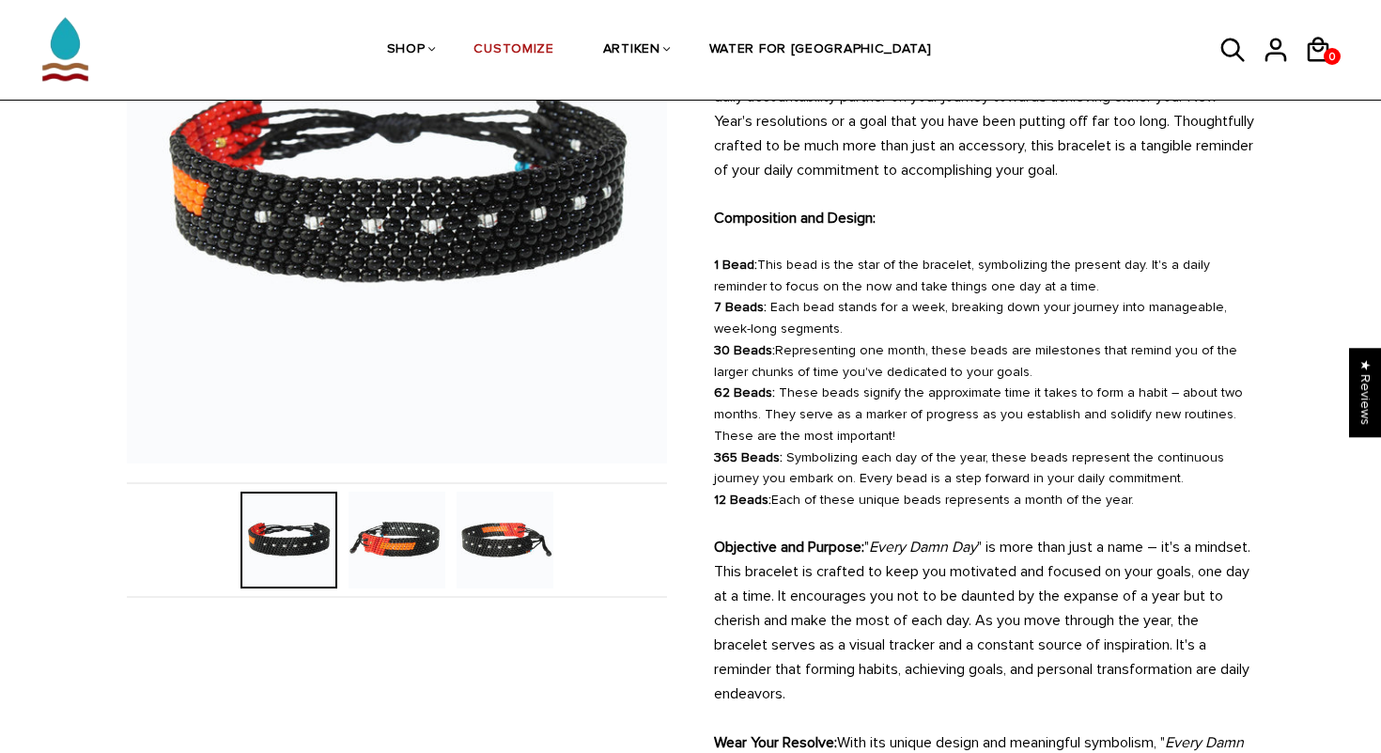
scroll to position [0, 0]
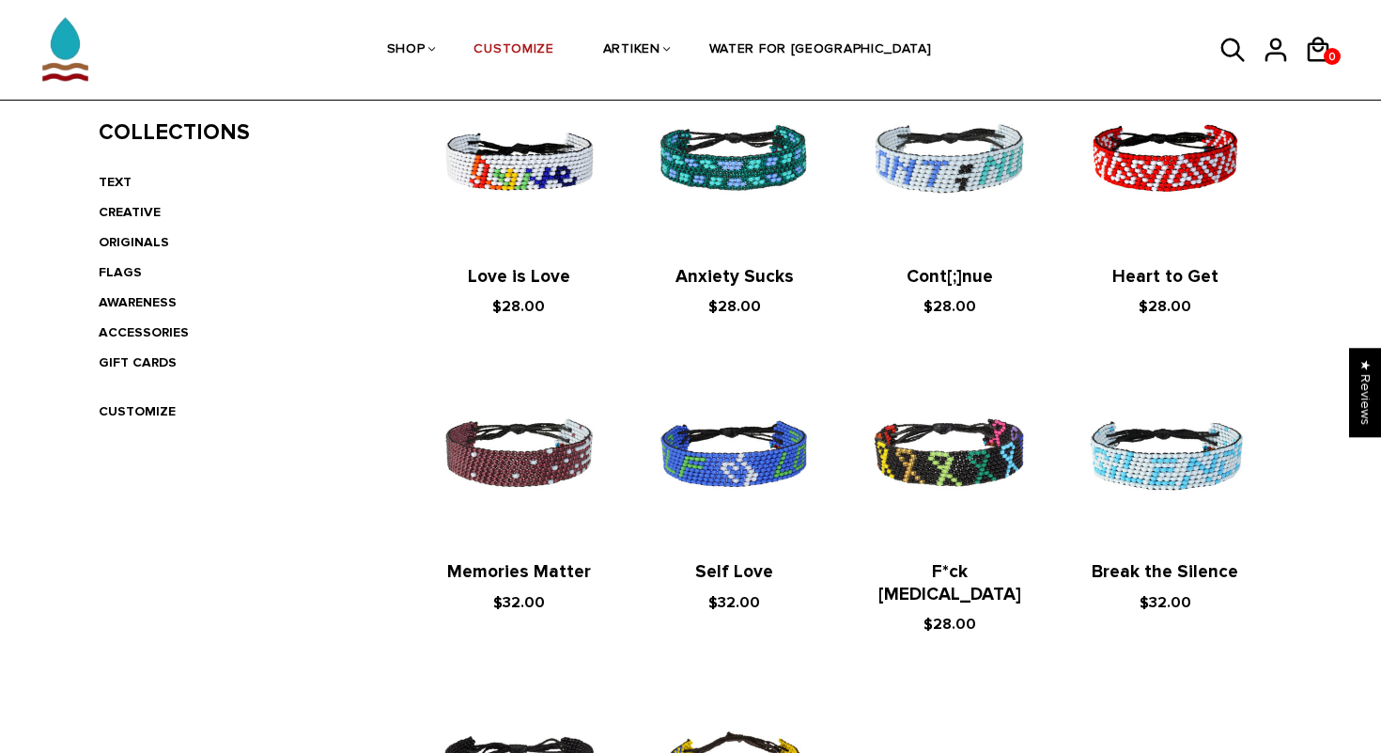
scroll to position [446, 0]
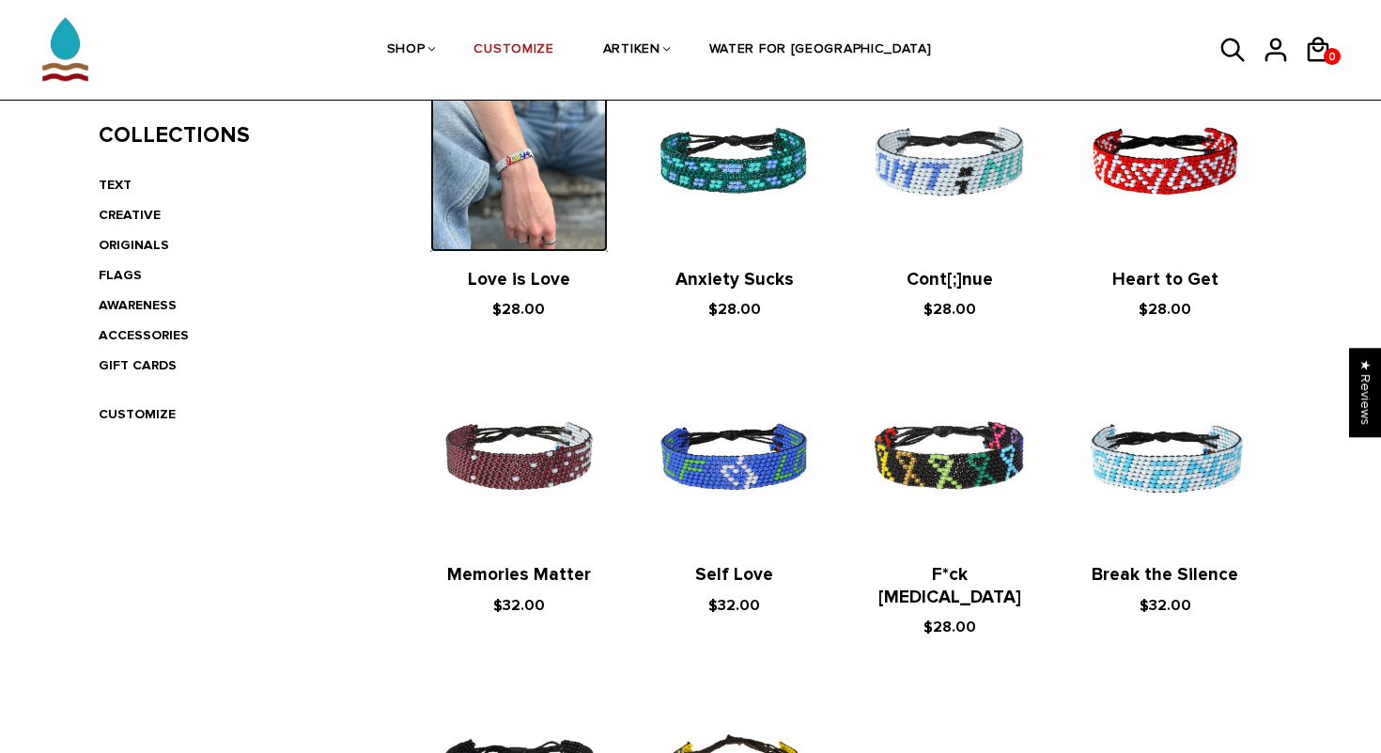
click at [534, 137] on img at bounding box center [519, 162] width 178 height 178
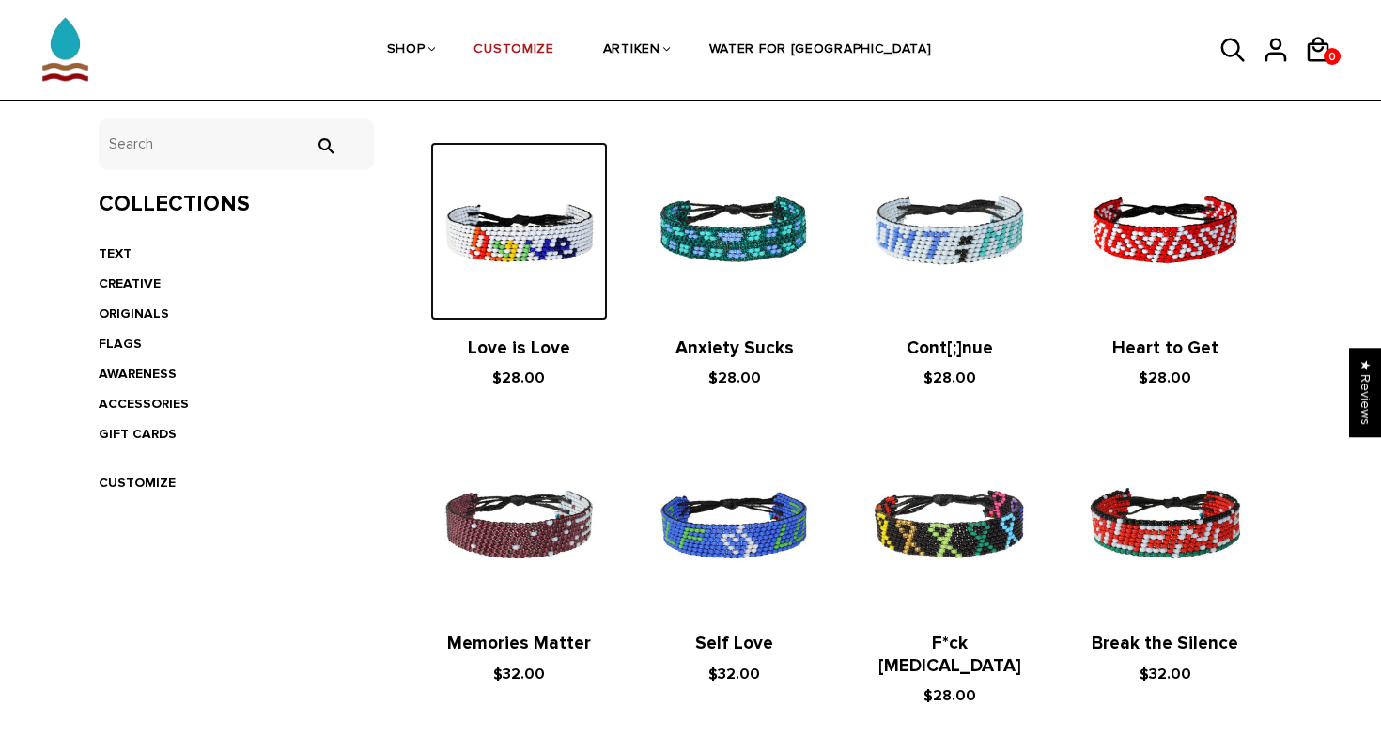
scroll to position [343, 0]
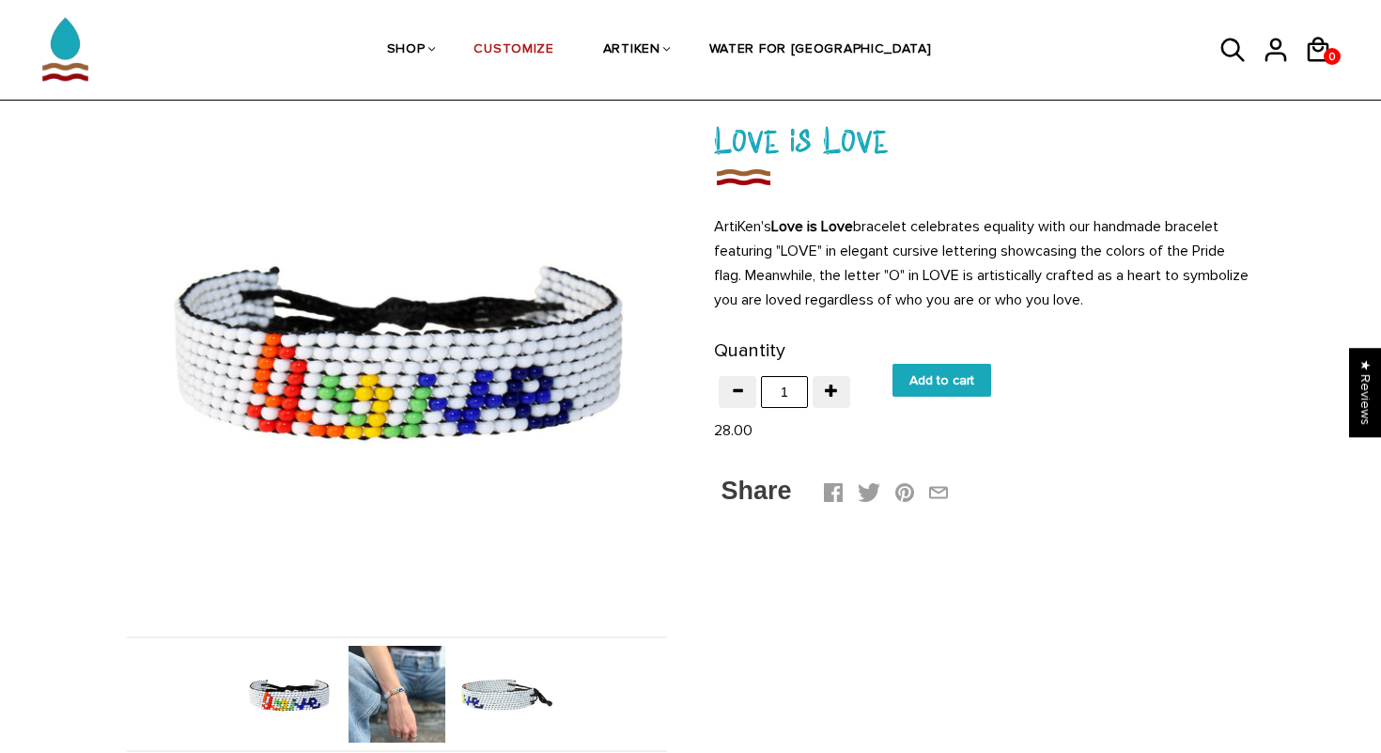
scroll to position [120, 0]
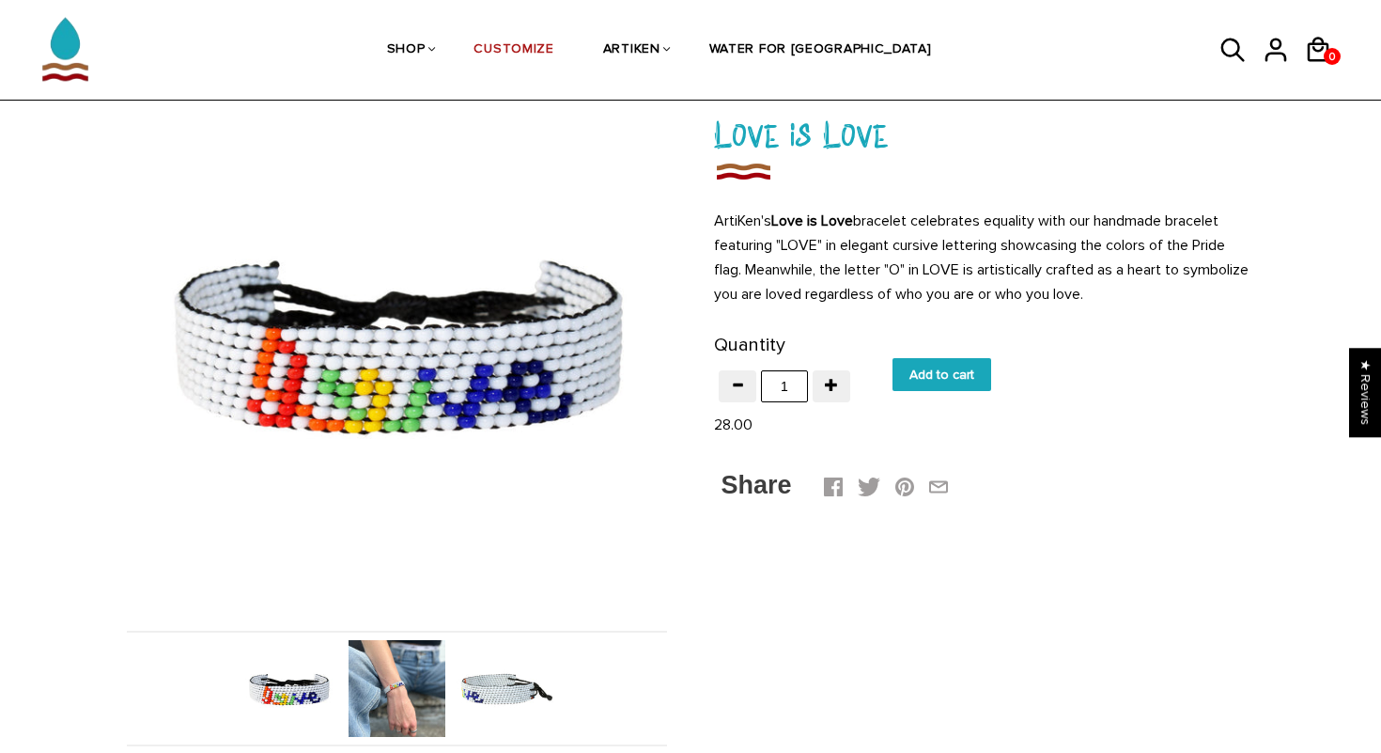
click at [395, 655] on img at bounding box center [397, 688] width 97 height 97
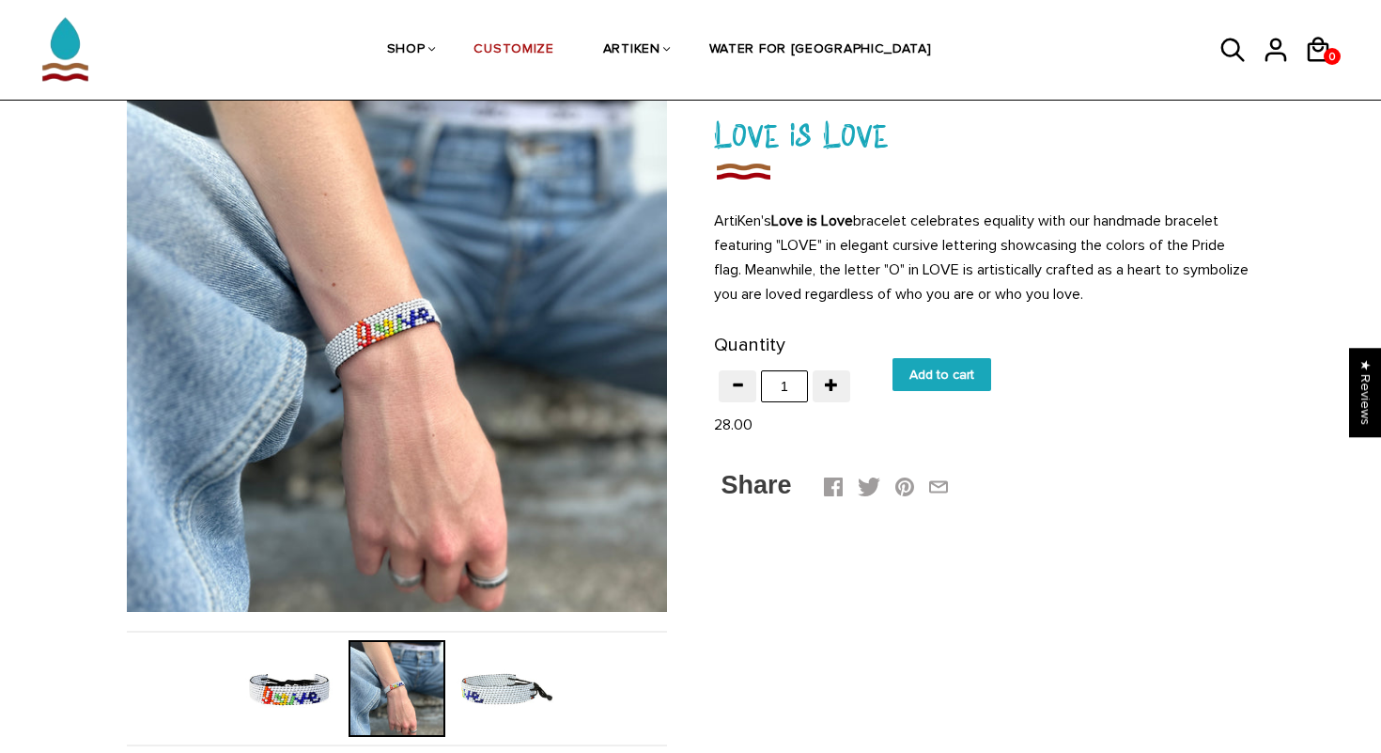
click at [487, 666] on img at bounding box center [505, 688] width 97 height 97
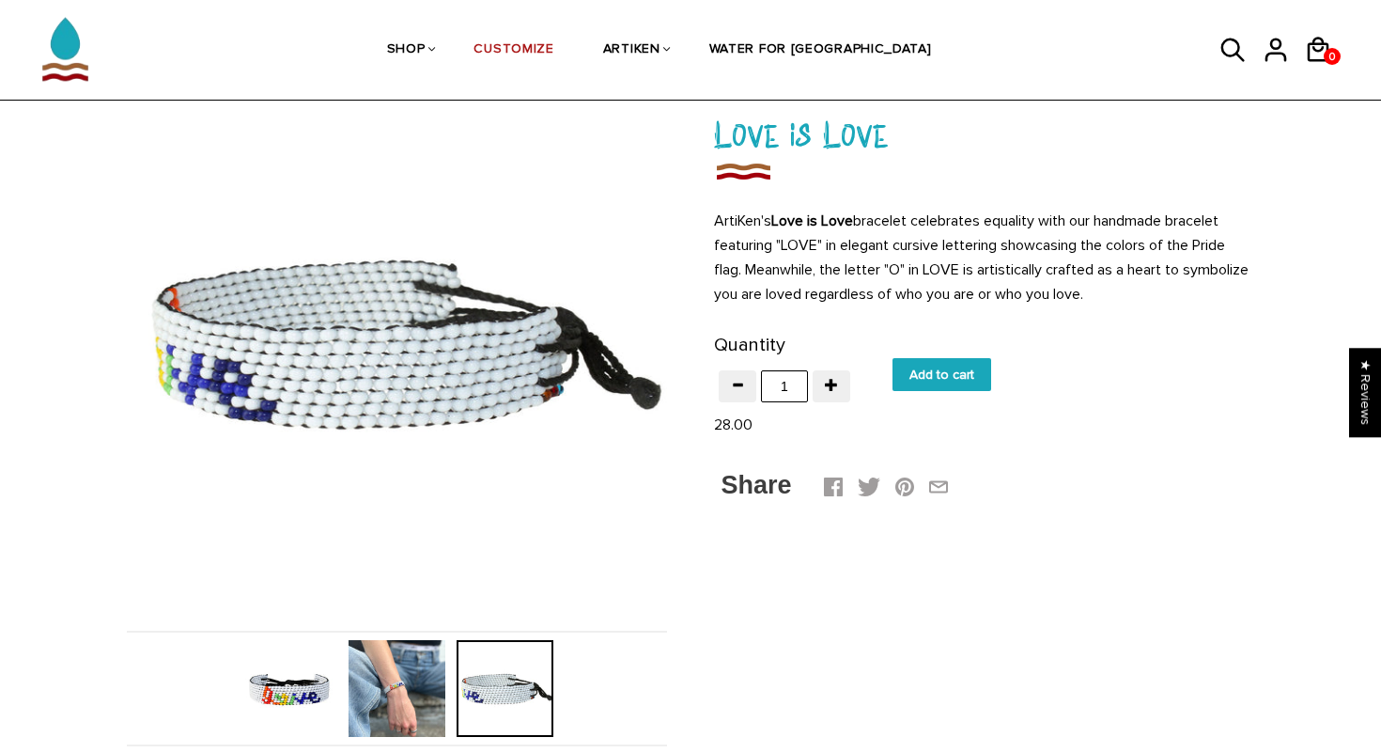
click at [304, 679] on img at bounding box center [289, 688] width 97 height 97
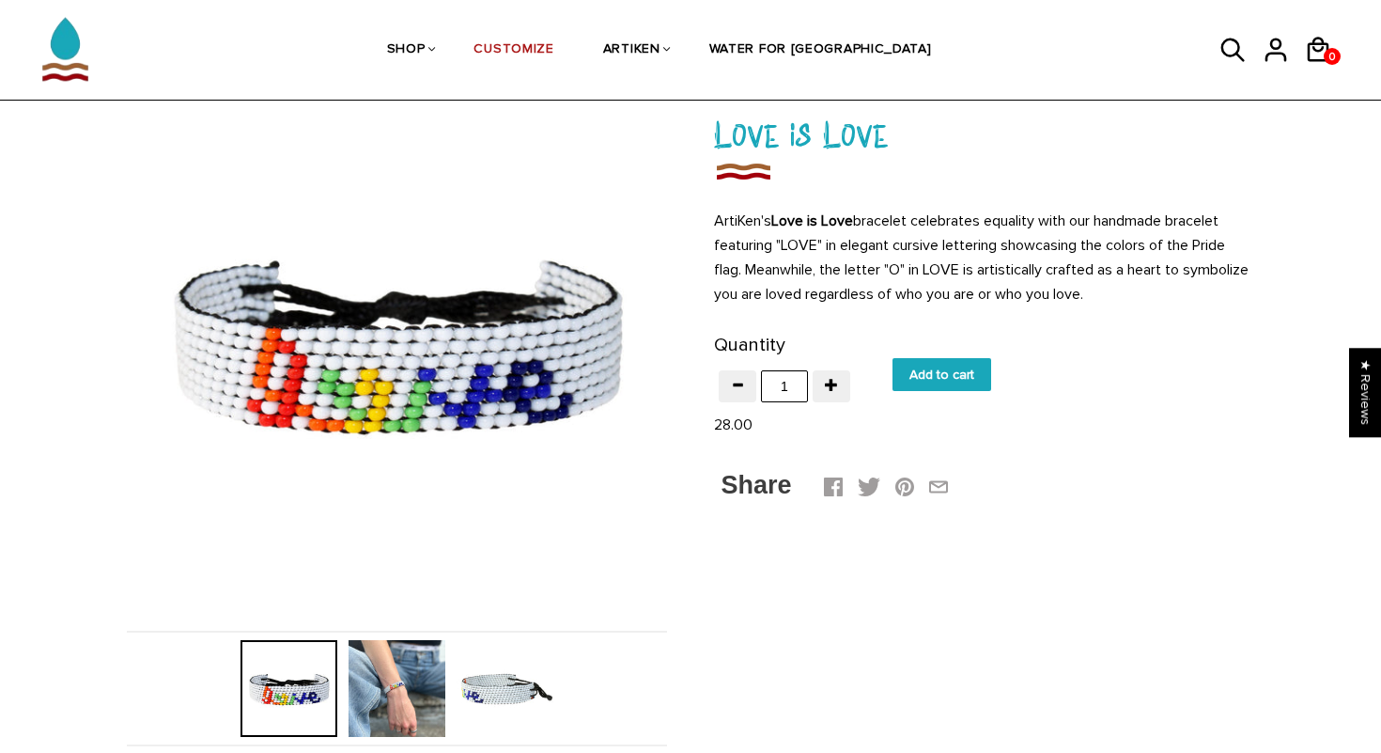
click at [371, 672] on img at bounding box center [397, 688] width 97 height 97
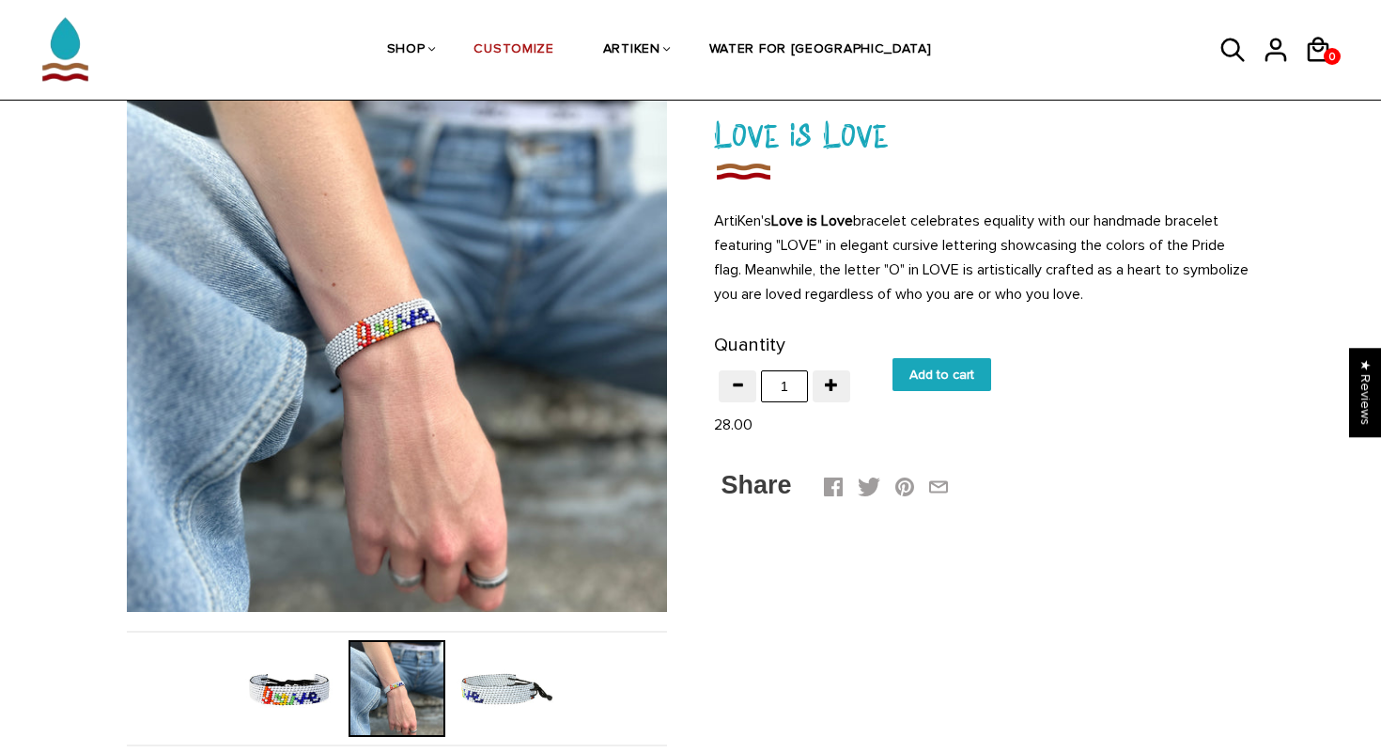
click at [154, 644] on div at bounding box center [397, 689] width 540 height 116
click at [264, 674] on img at bounding box center [289, 688] width 97 height 97
